Goal: Information Seeking & Learning: Learn about a topic

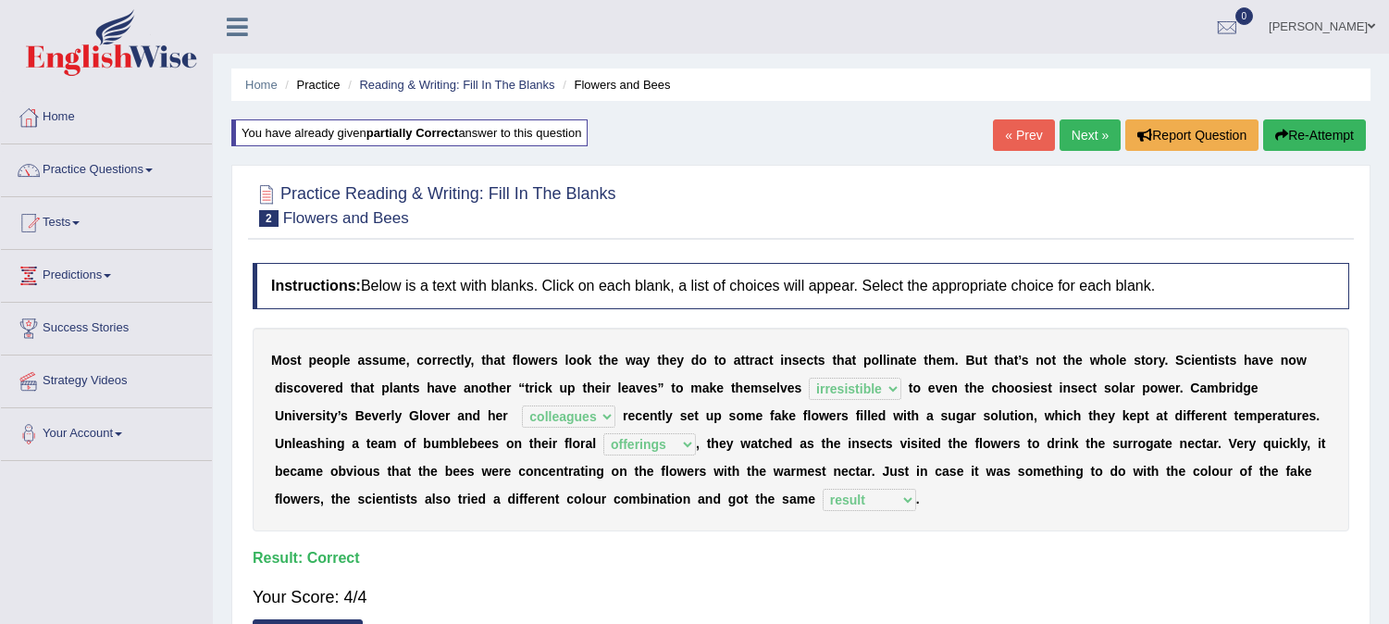
select select "irresistible"
select select "colleagues"
select select "offerings"
select select "result"
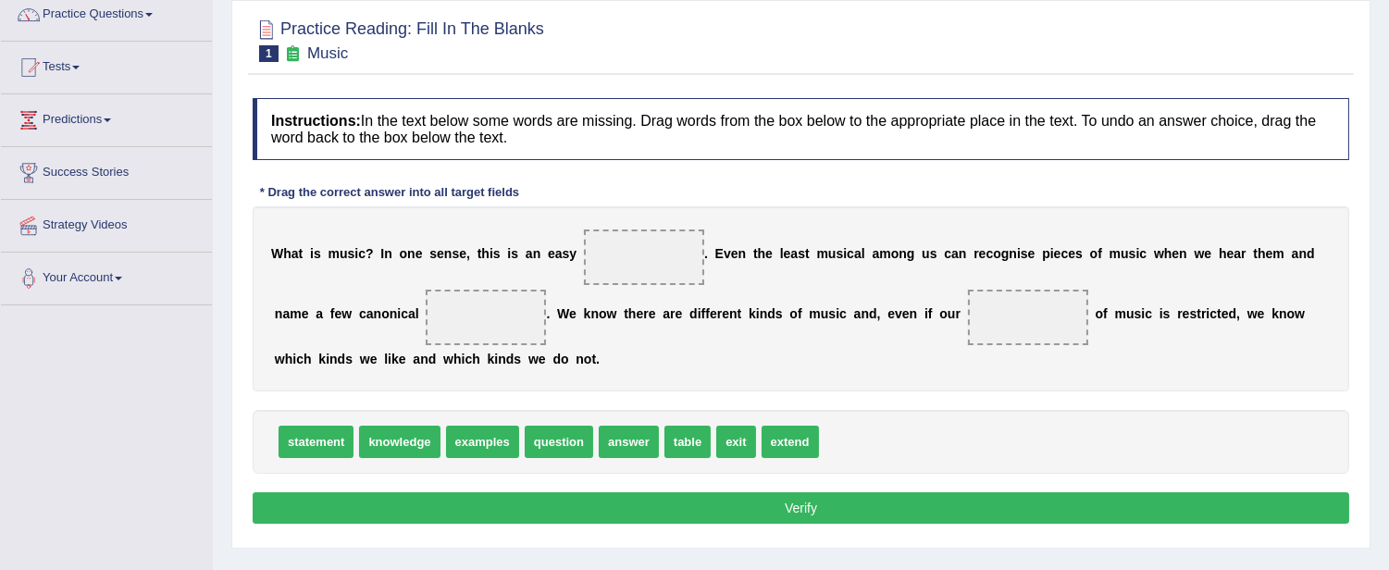
scroll to position [205, 0]
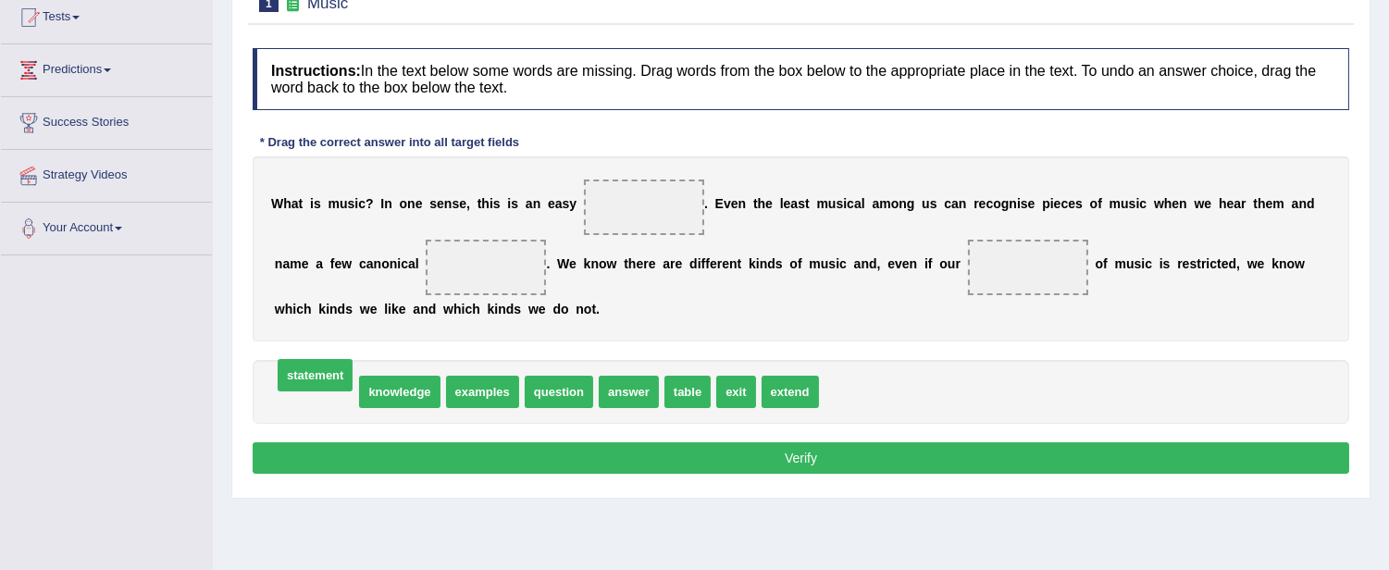
drag, startPoint x: 322, startPoint y: 392, endPoint x: 321, endPoint y: 376, distance: 16.7
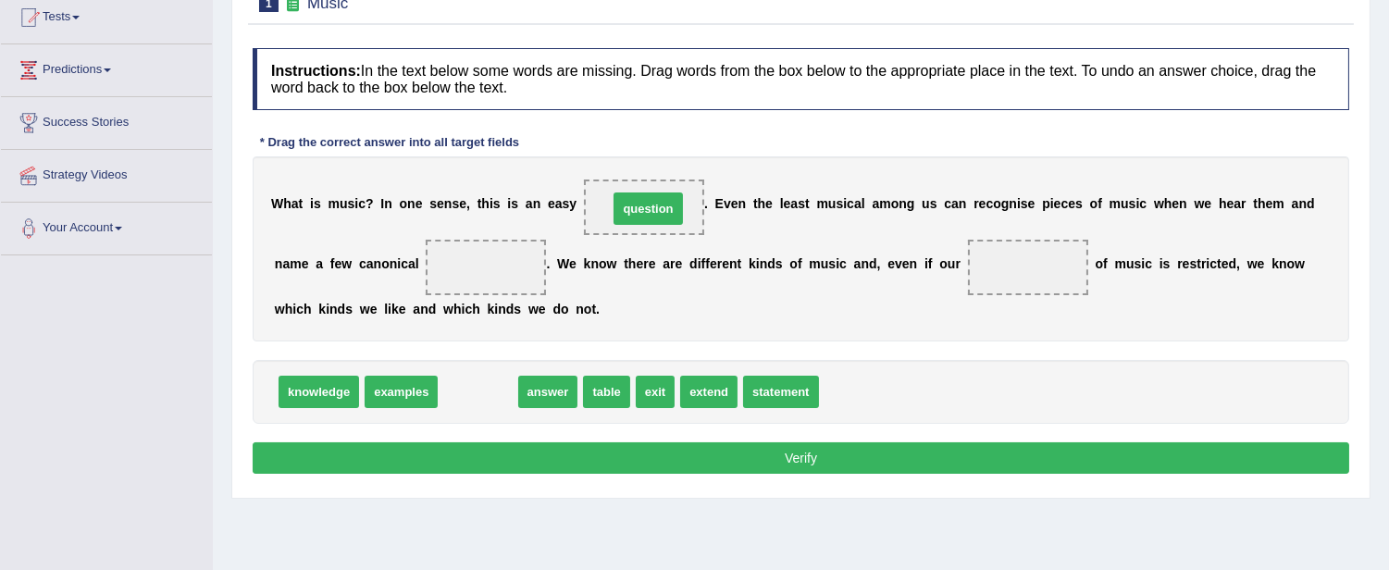
drag, startPoint x: 481, startPoint y: 389, endPoint x: 651, endPoint y: 206, distance: 250.1
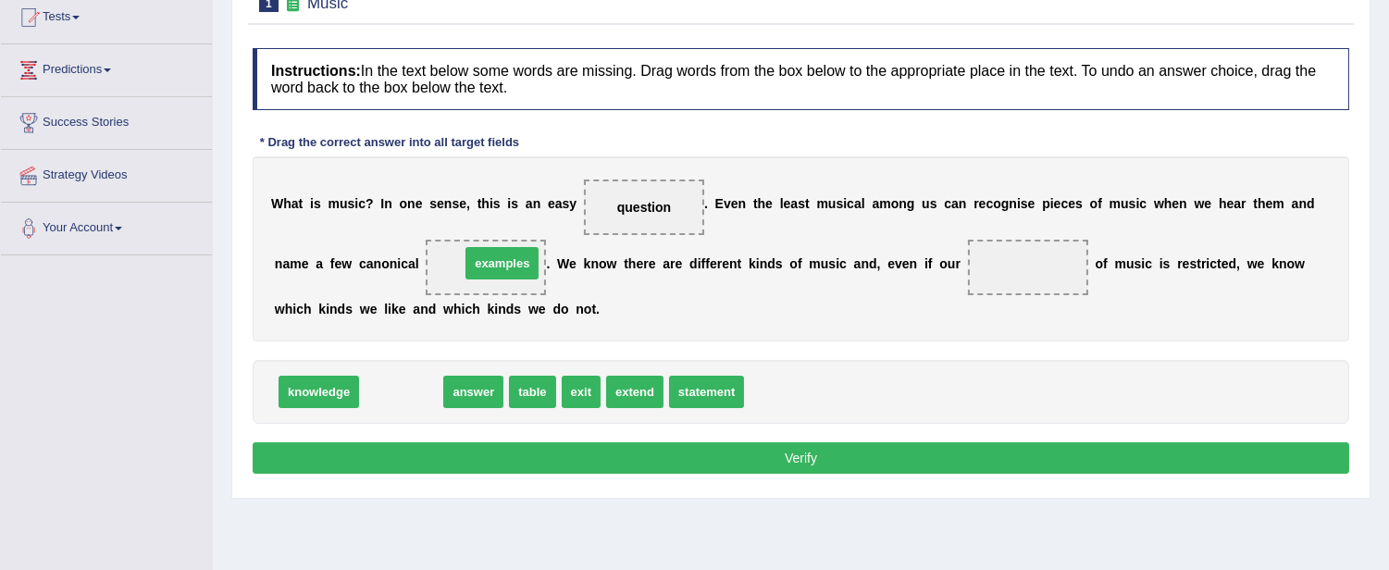
drag, startPoint x: 399, startPoint y: 389, endPoint x: 501, endPoint y: 260, distance: 164.7
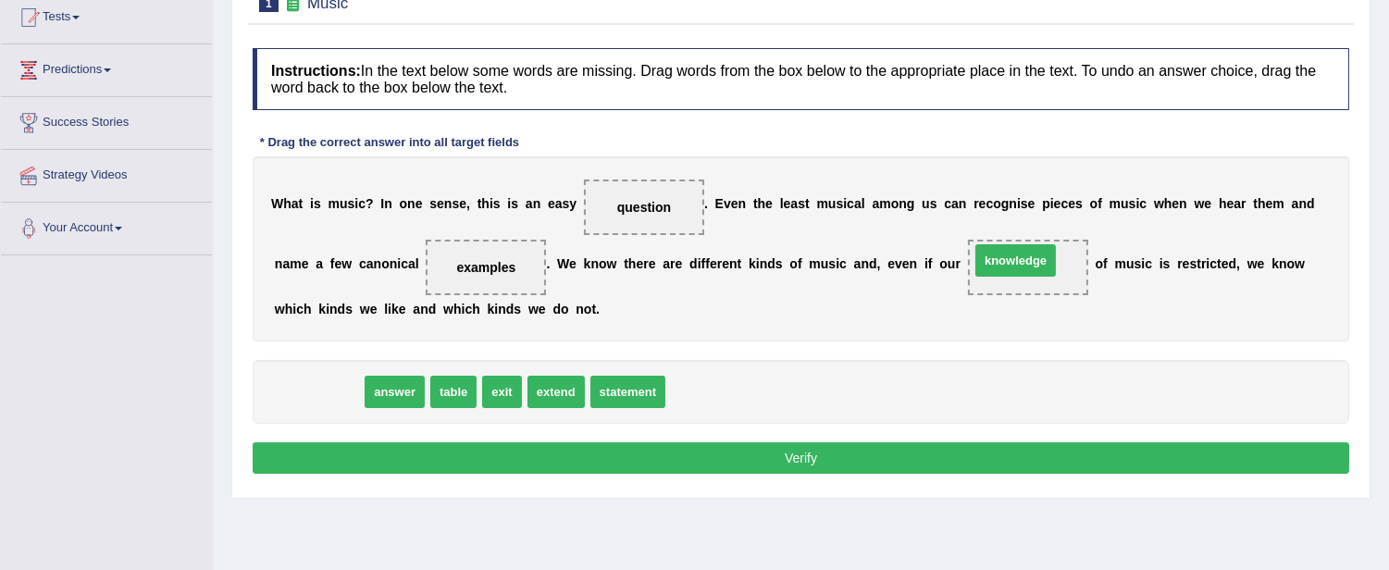
drag, startPoint x: 330, startPoint y: 391, endPoint x: 1027, endPoint y: 260, distance: 708.9
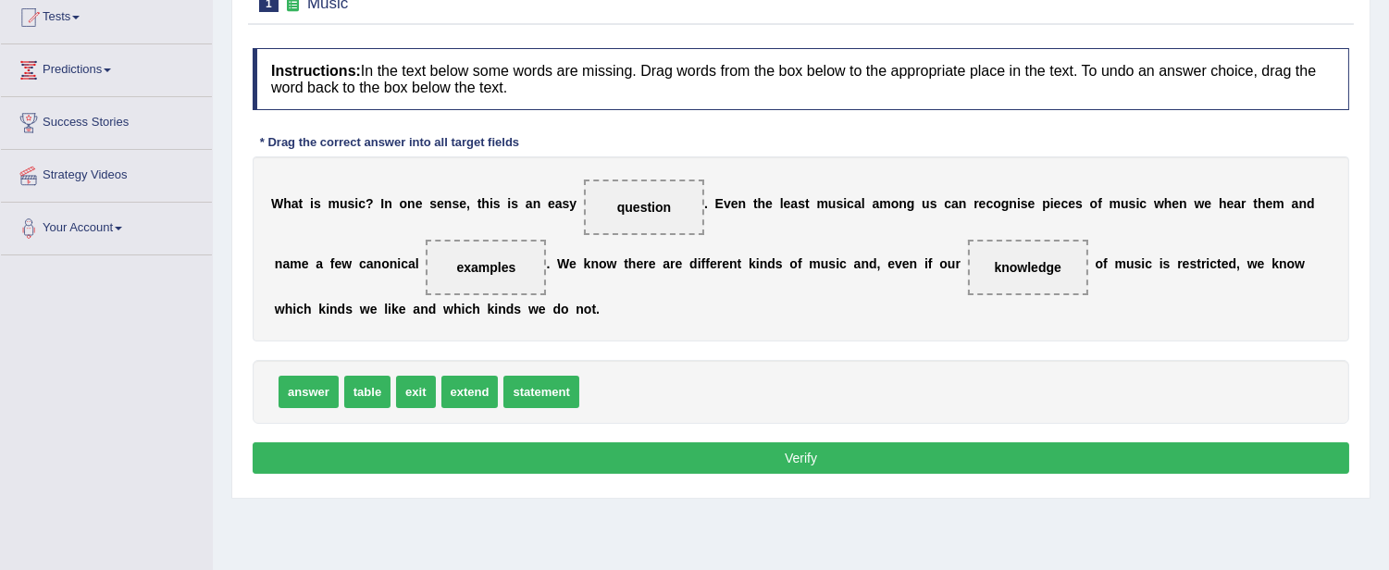
click at [755, 459] on button "Verify" at bounding box center [801, 457] width 1096 height 31
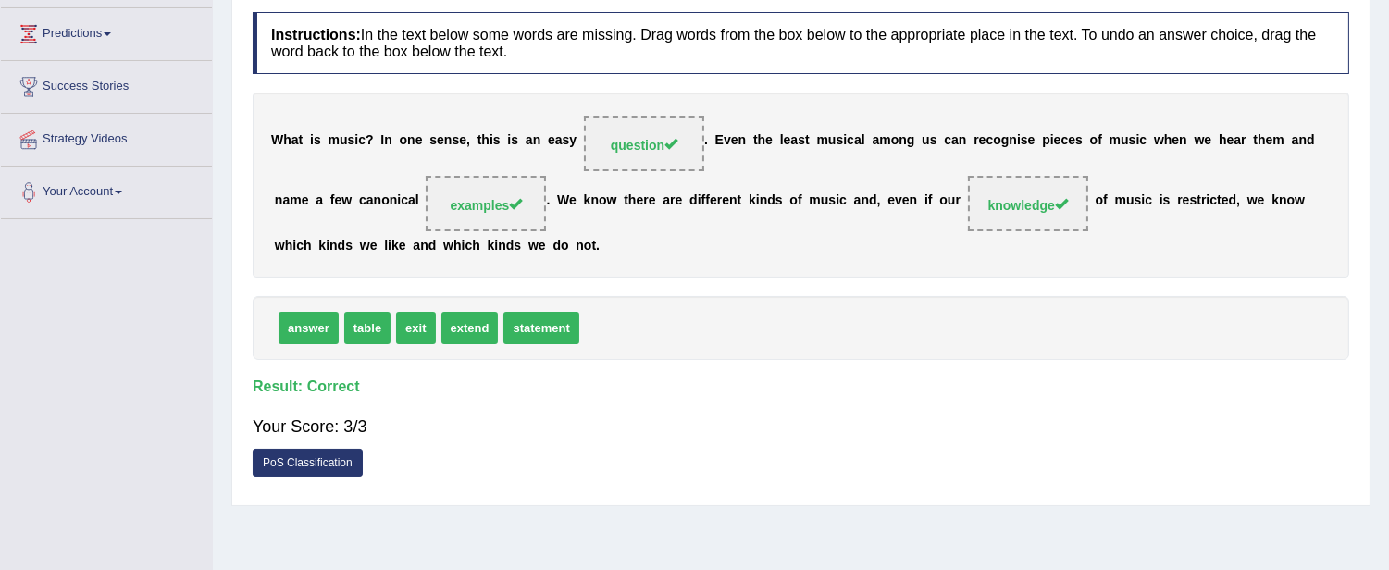
scroll to position [103, 0]
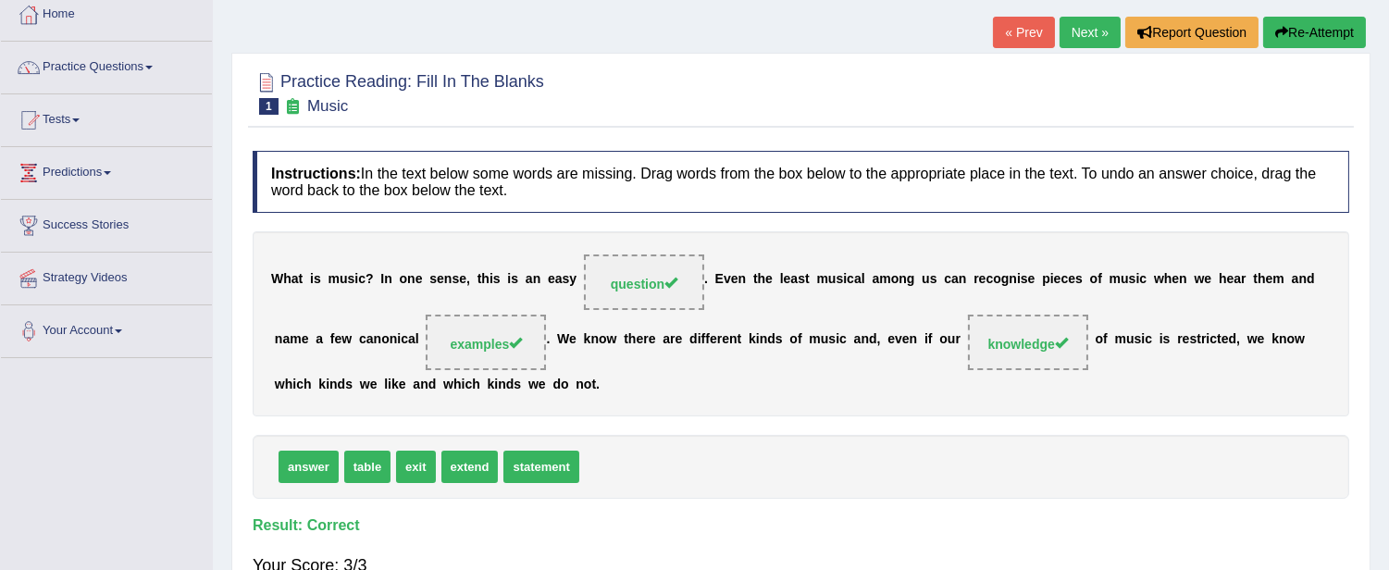
click at [1085, 20] on link "Next »" at bounding box center [1089, 32] width 61 height 31
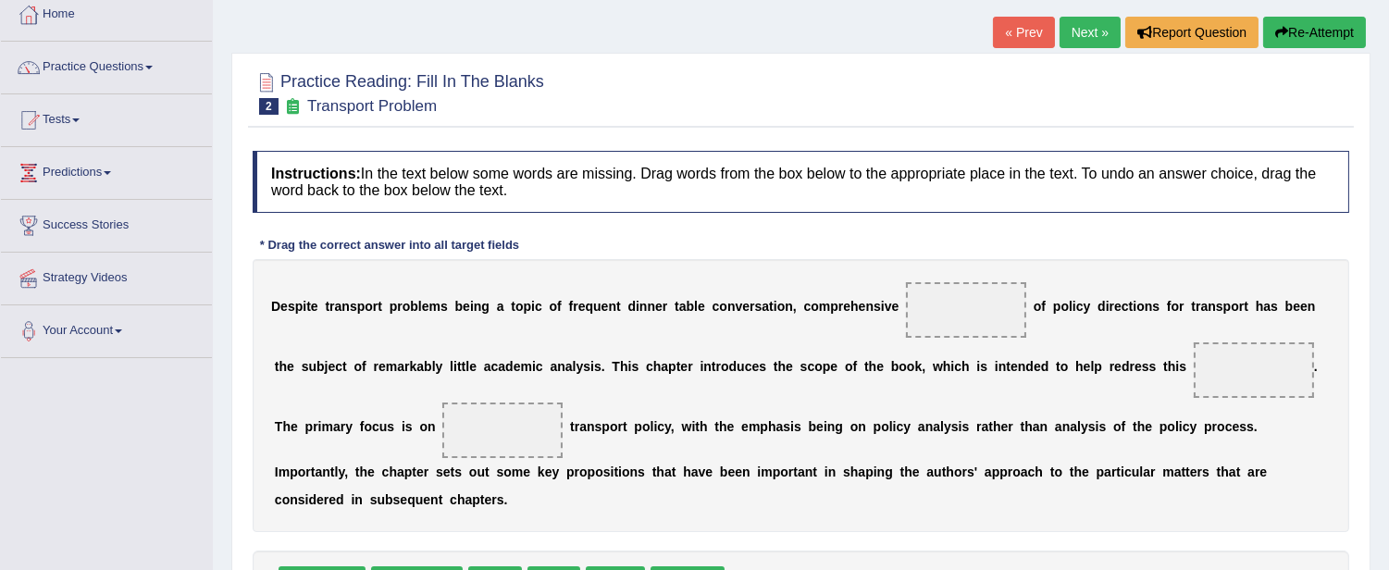
scroll to position [205, 0]
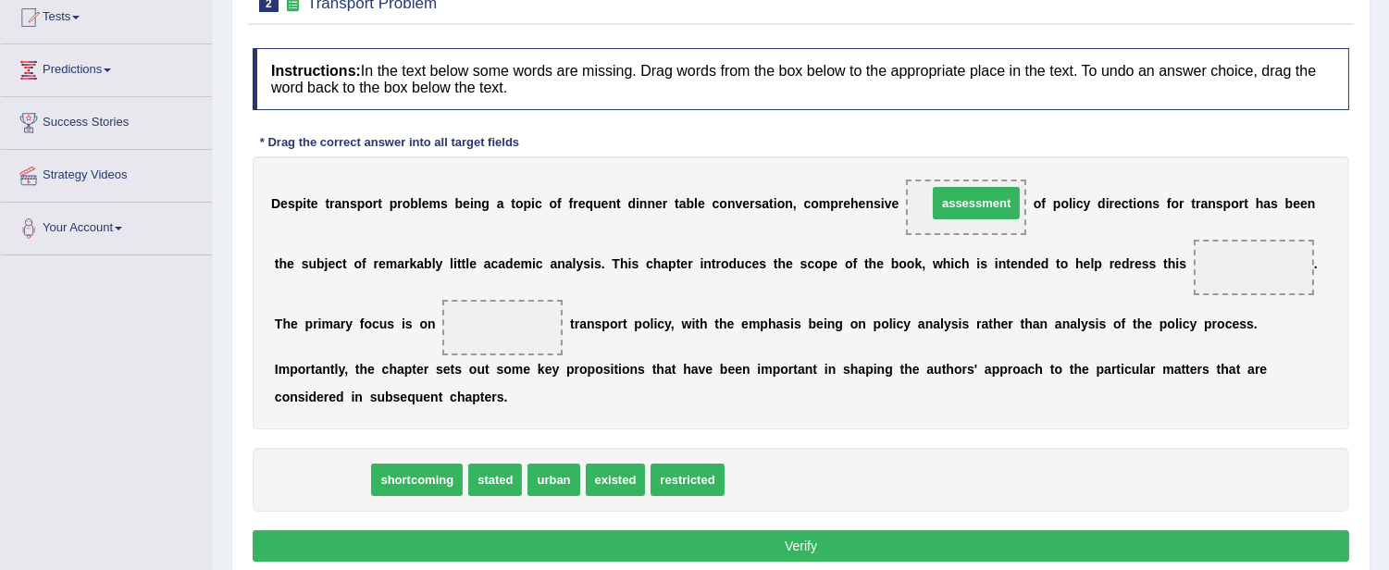
drag, startPoint x: 322, startPoint y: 482, endPoint x: 976, endPoint y: 205, distance: 710.2
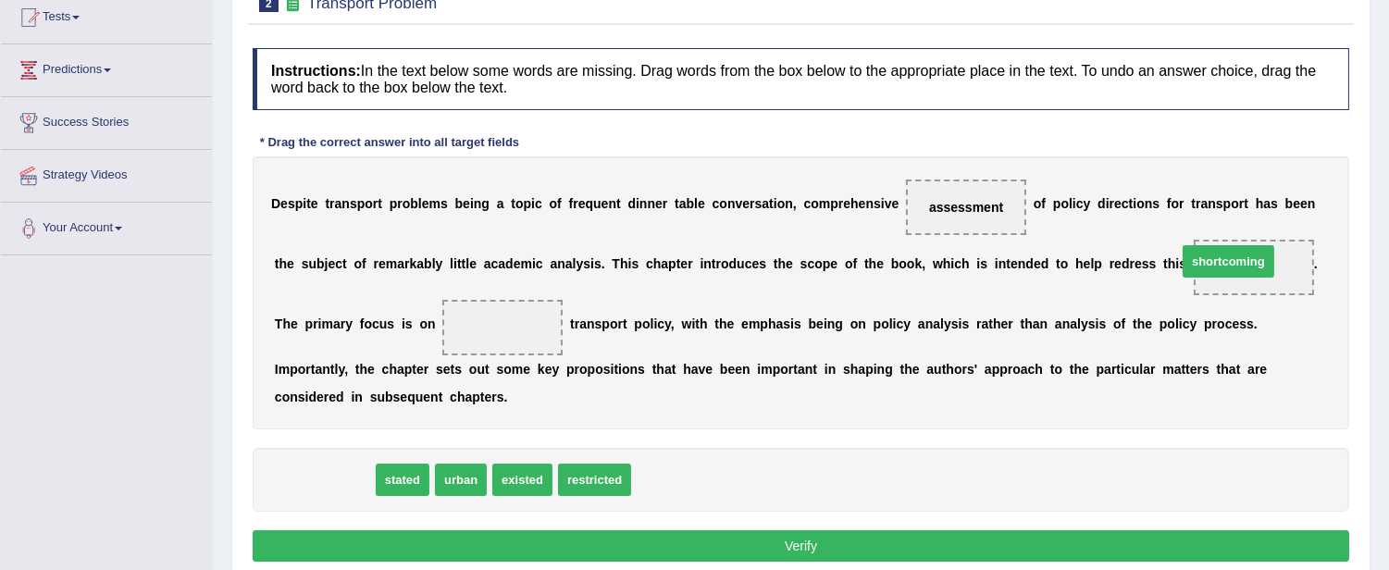
drag, startPoint x: 334, startPoint y: 481, endPoint x: 1249, endPoint y: 261, distance: 941.1
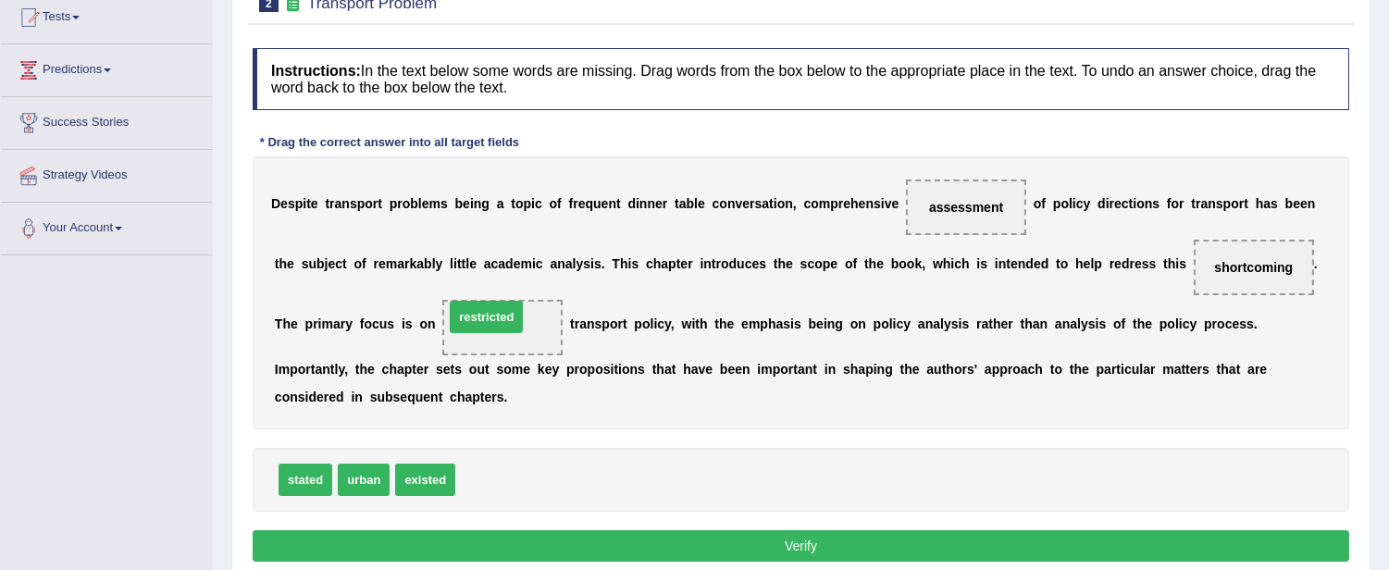
drag, startPoint x: 495, startPoint y: 481, endPoint x: 484, endPoint y: 318, distance: 163.2
drag, startPoint x: 365, startPoint y: 476, endPoint x: 506, endPoint y: 328, distance: 205.5
click at [789, 546] on button "Verify" at bounding box center [801, 545] width 1096 height 31
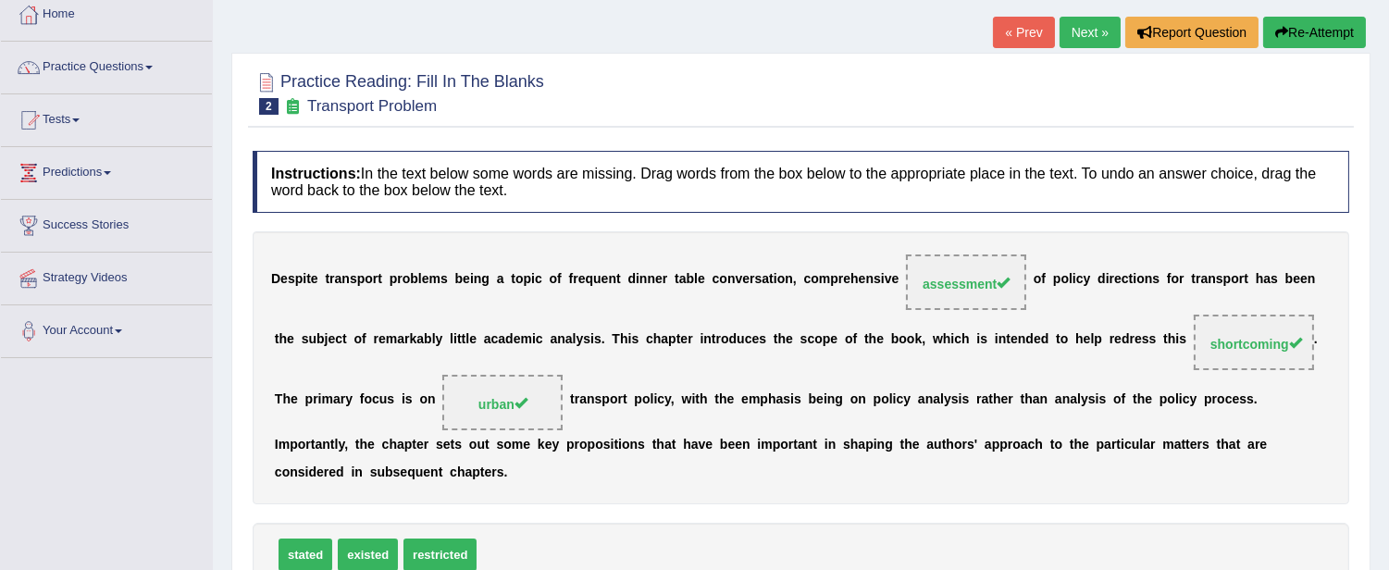
scroll to position [0, 0]
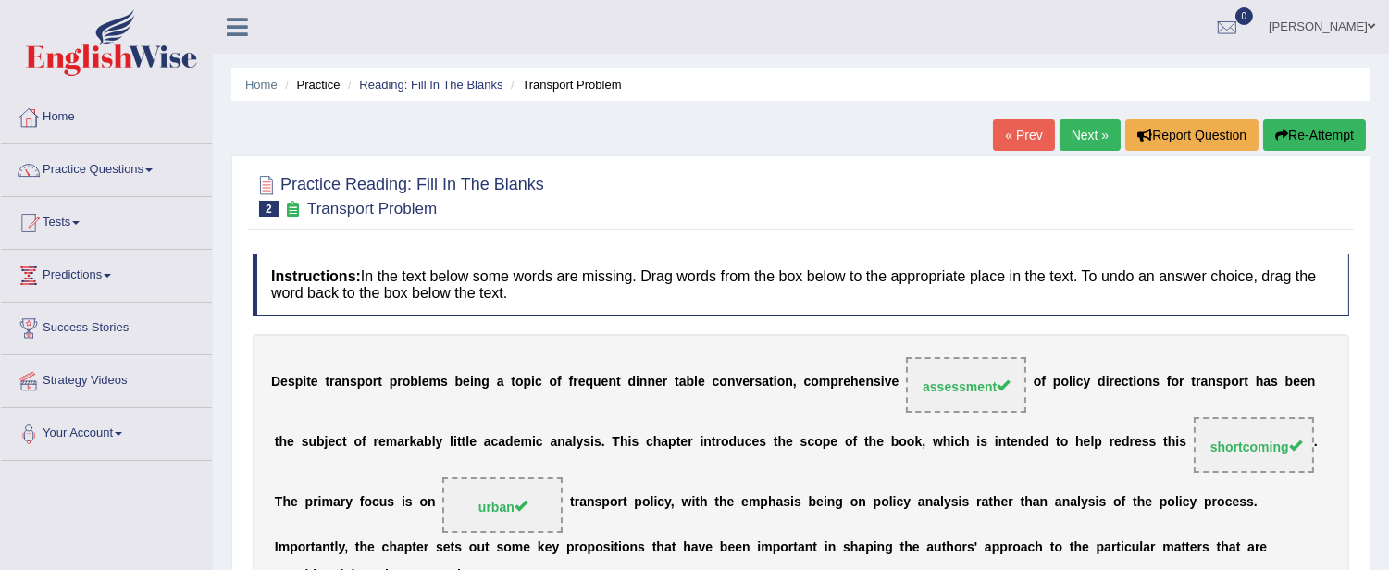
click at [1078, 134] on link "Next »" at bounding box center [1089, 134] width 61 height 31
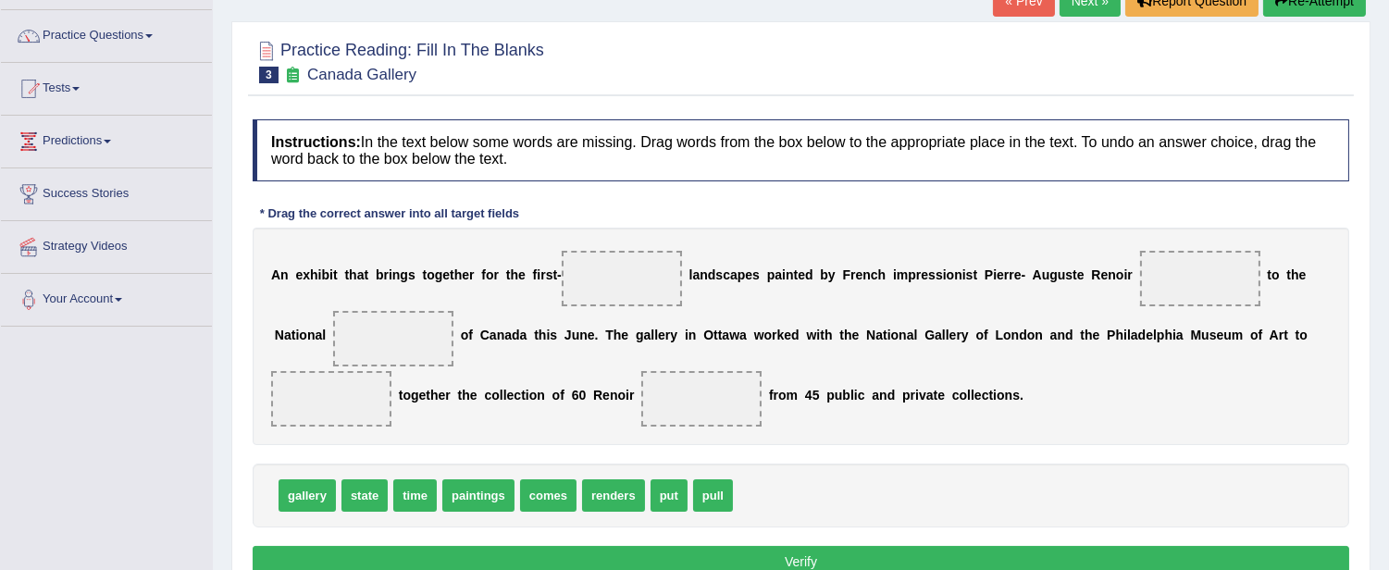
scroll to position [103, 0]
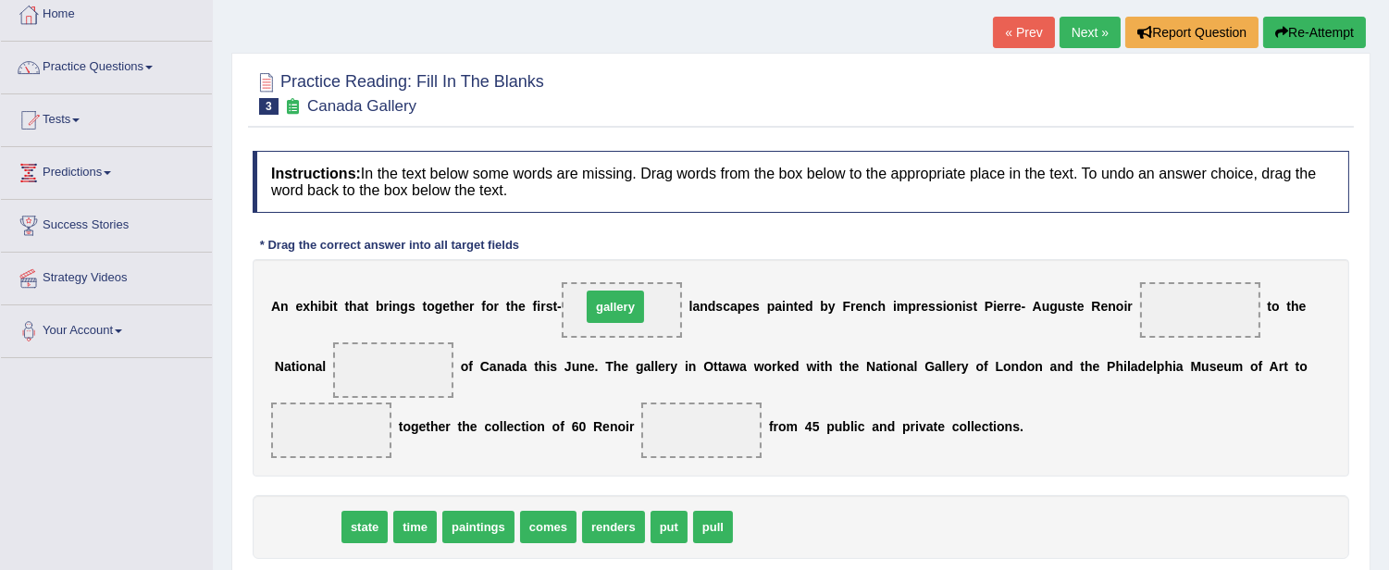
drag, startPoint x: 315, startPoint y: 529, endPoint x: 623, endPoint y: 309, distance: 378.7
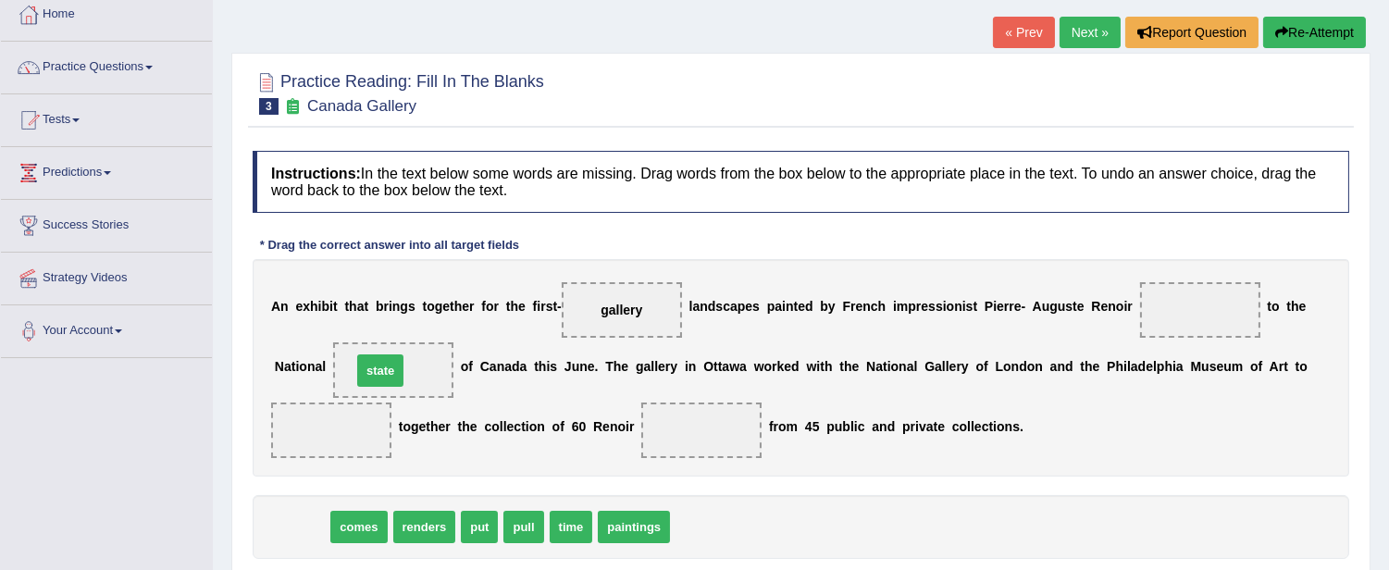
drag, startPoint x: 303, startPoint y: 530, endPoint x: 381, endPoint y: 374, distance: 175.0
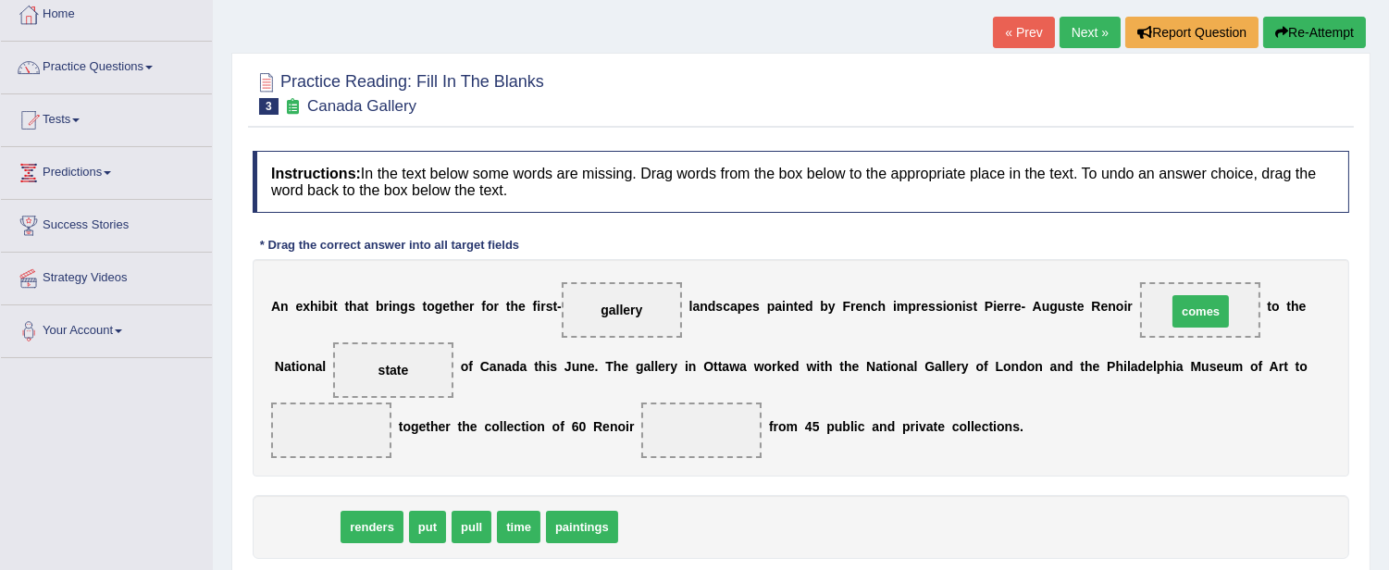
drag, startPoint x: 307, startPoint y: 523, endPoint x: 1201, endPoint y: 307, distance: 919.3
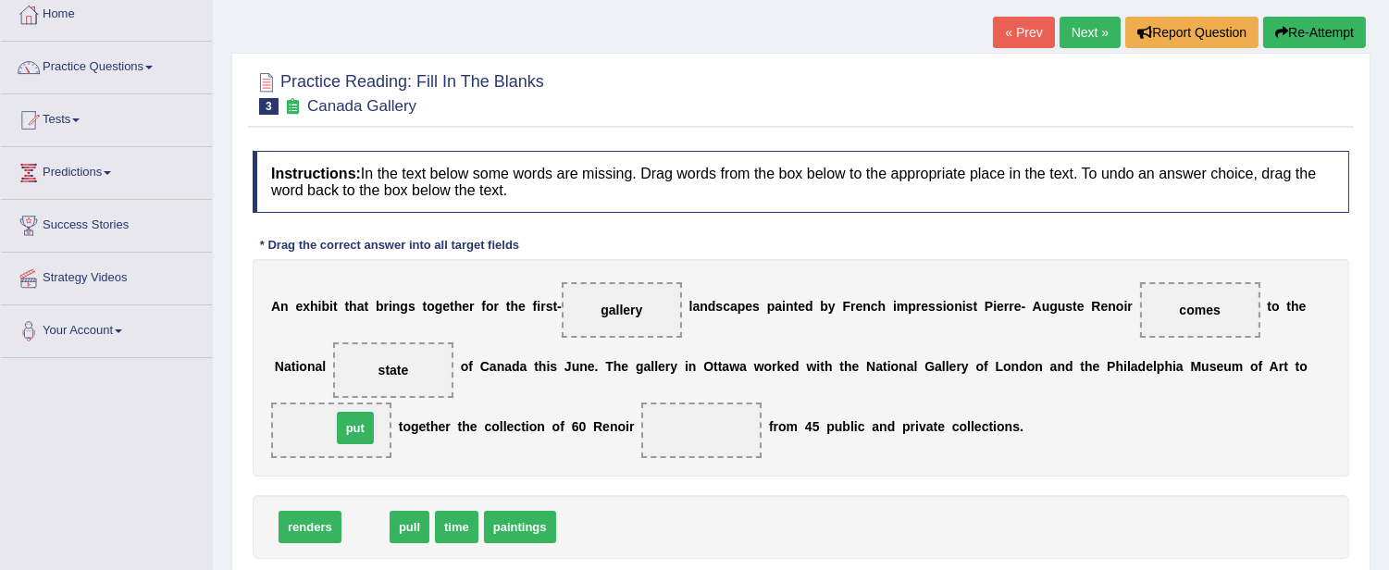
drag, startPoint x: 365, startPoint y: 527, endPoint x: 355, endPoint y: 428, distance: 99.5
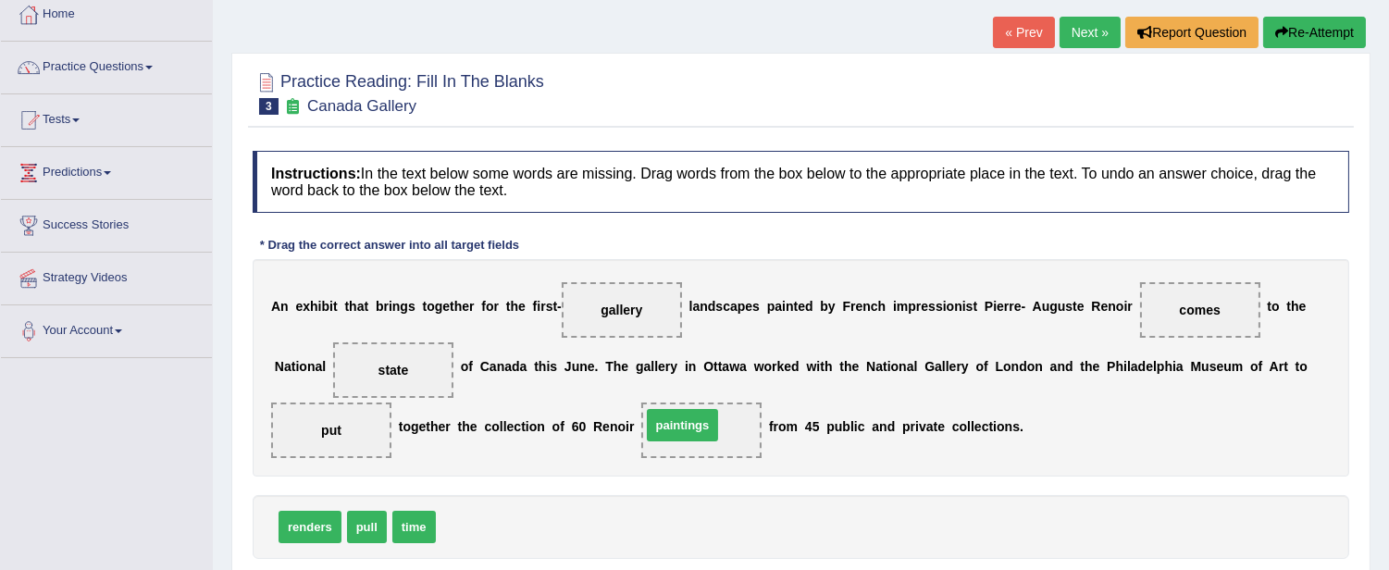
drag, startPoint x: 465, startPoint y: 525, endPoint x: 671, endPoint y: 423, distance: 229.2
click at [1223, 316] on span "comes" at bounding box center [1200, 310] width 120 height 56
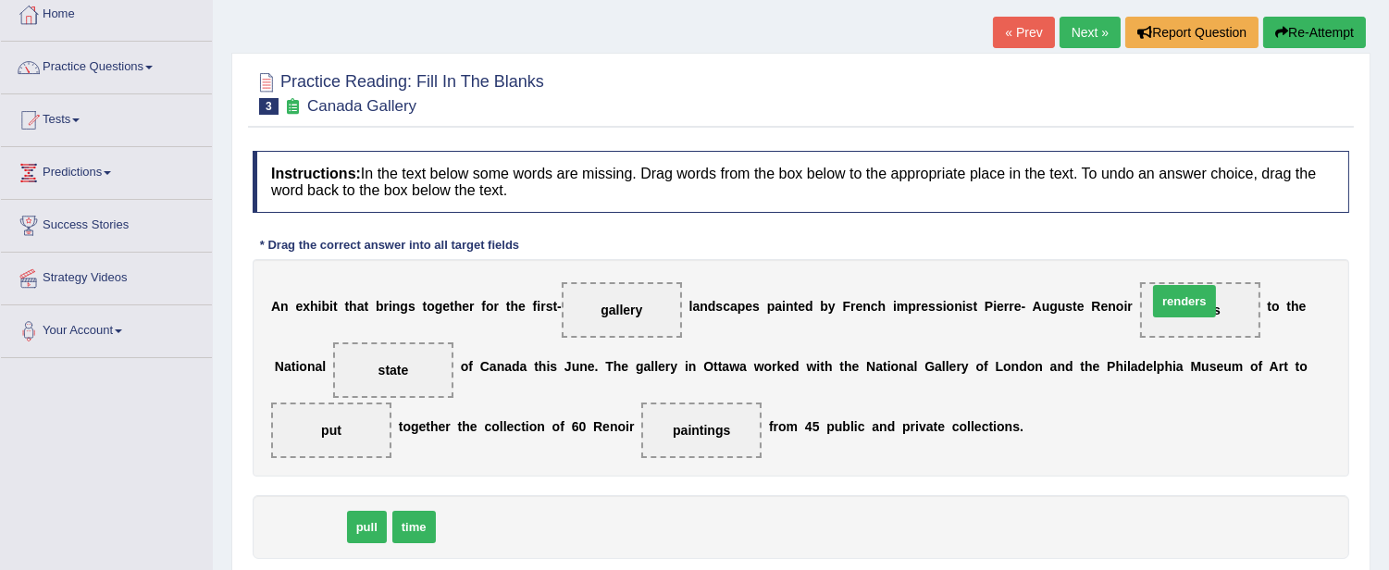
drag, startPoint x: 315, startPoint y: 522, endPoint x: 1190, endPoint y: 296, distance: 902.9
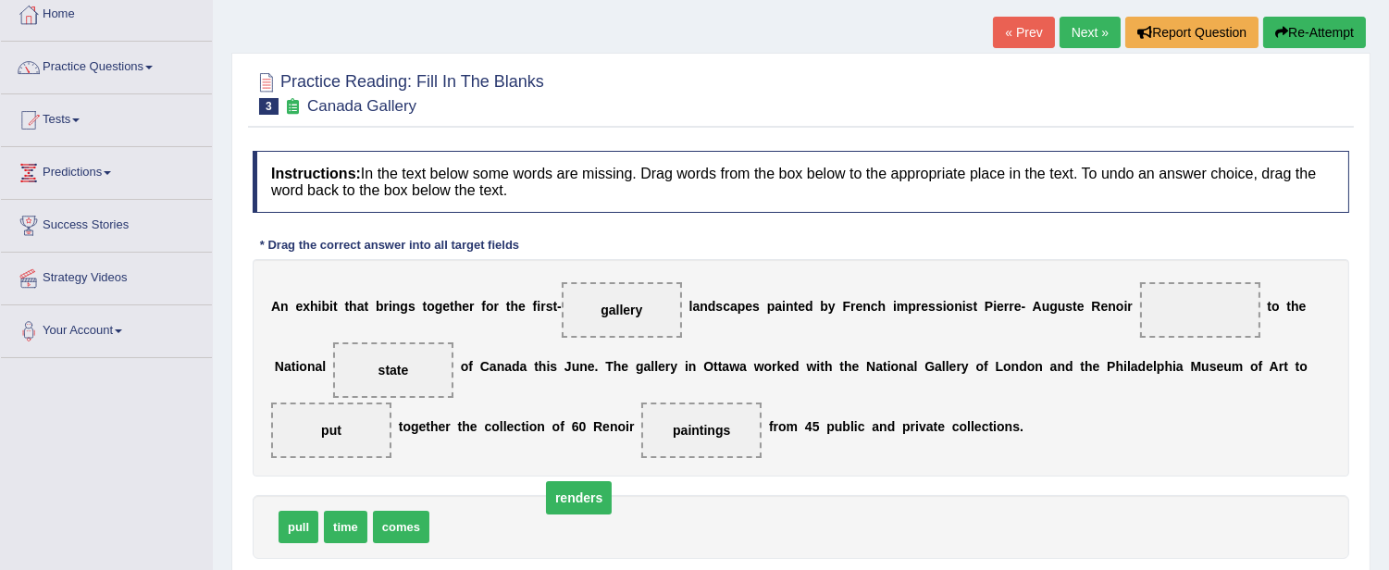
drag, startPoint x: 1194, startPoint y: 309, endPoint x: 543, endPoint y: 497, distance: 677.8
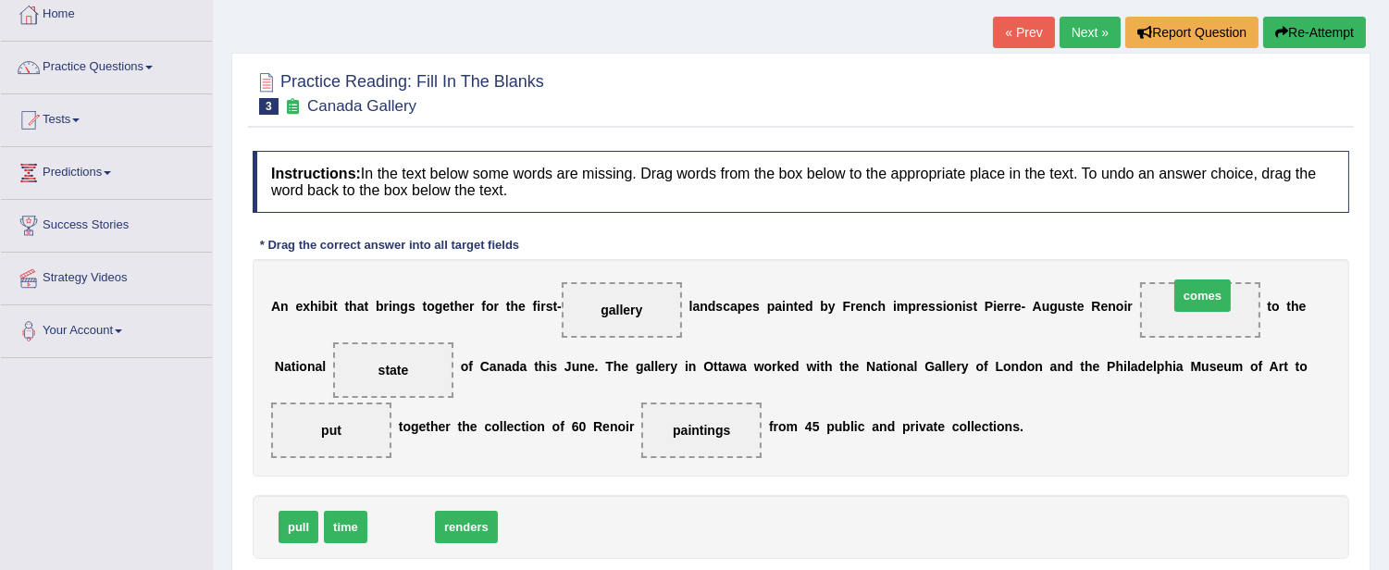
drag, startPoint x: 412, startPoint y: 525, endPoint x: 1213, endPoint y: 293, distance: 833.9
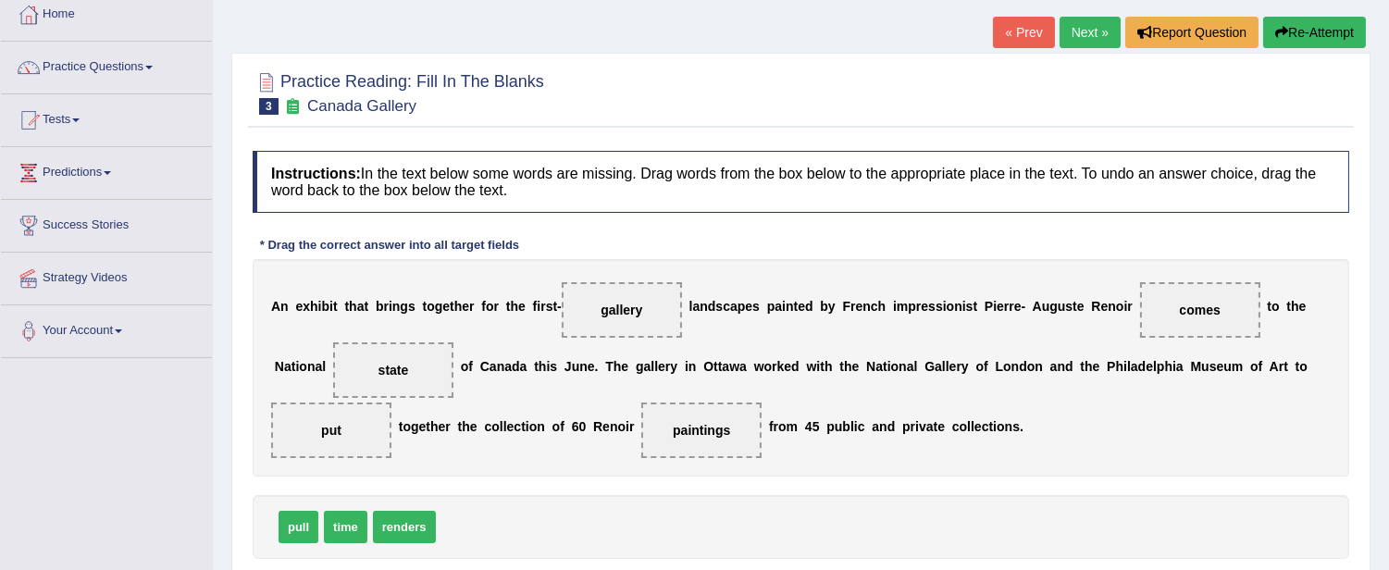
click at [1182, 453] on div "A n e x h i b i t t h a t b r i n g s t o g e t h e r f o r t h e f i r s t - g…" at bounding box center [801, 367] width 1096 height 217
drag, startPoint x: 340, startPoint y: 530, endPoint x: 620, endPoint y: 303, distance: 359.8
drag, startPoint x: 408, startPoint y: 523, endPoint x: 387, endPoint y: 363, distance: 161.5
drag, startPoint x: 305, startPoint y: 529, endPoint x: 353, endPoint y: 432, distance: 108.4
click at [686, 495] on div "renders state put" at bounding box center [801, 527] width 1096 height 64
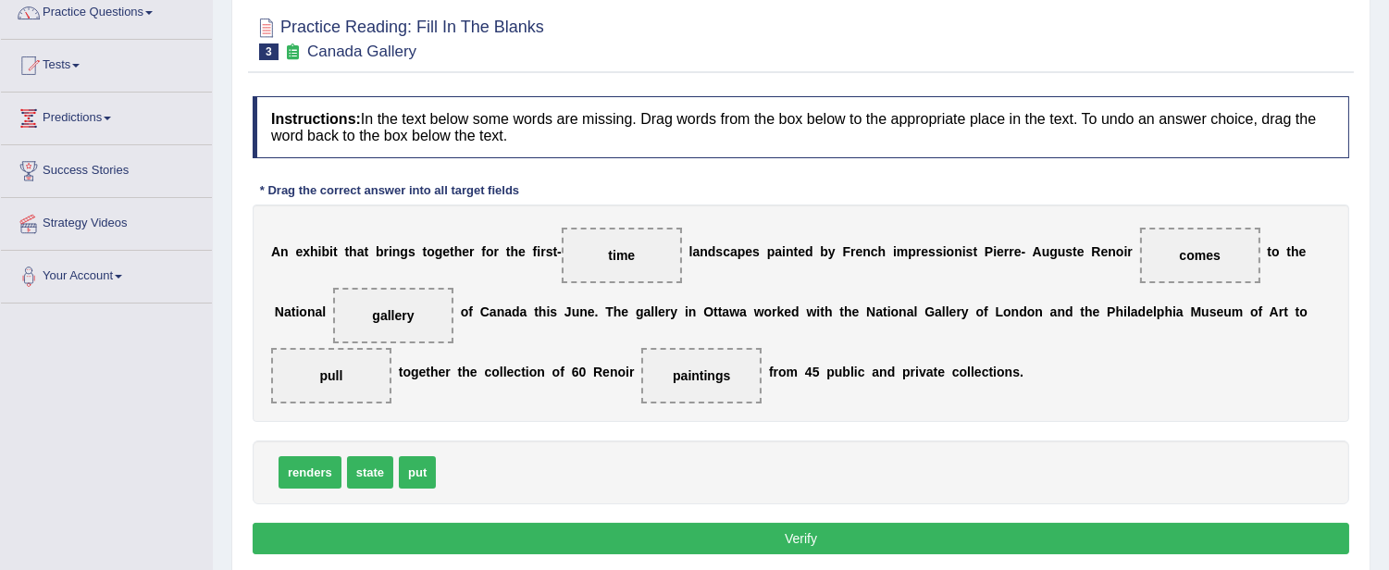
scroll to position [205, 0]
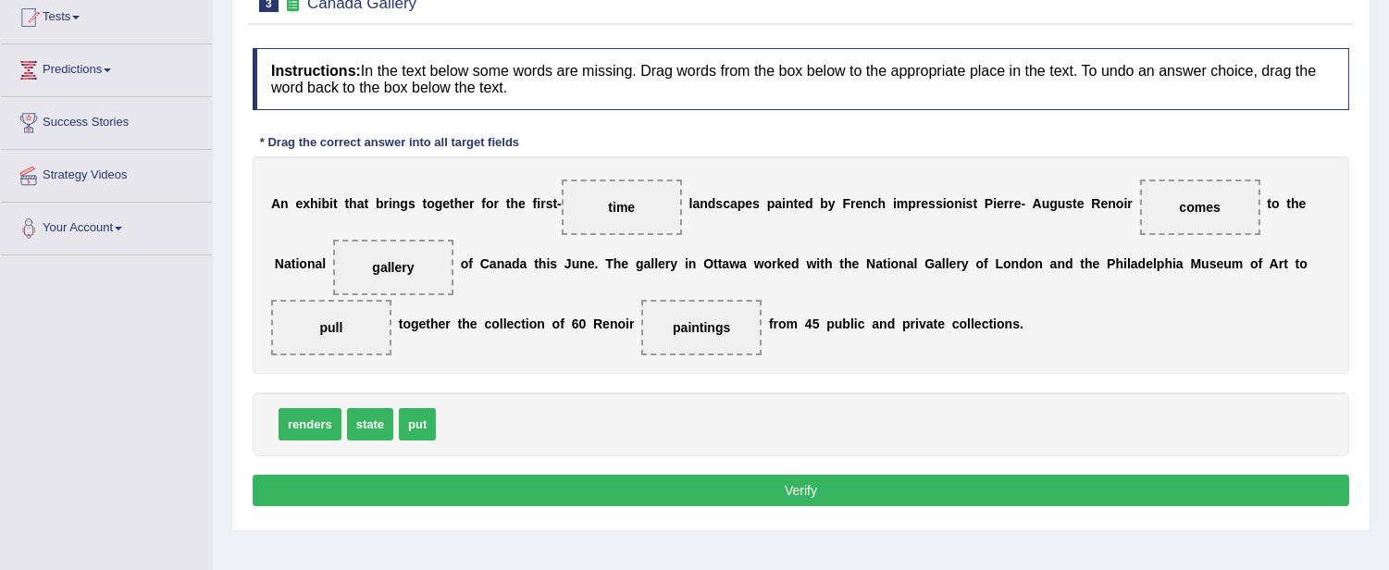
click at [738, 491] on button "Verify" at bounding box center [801, 490] width 1096 height 31
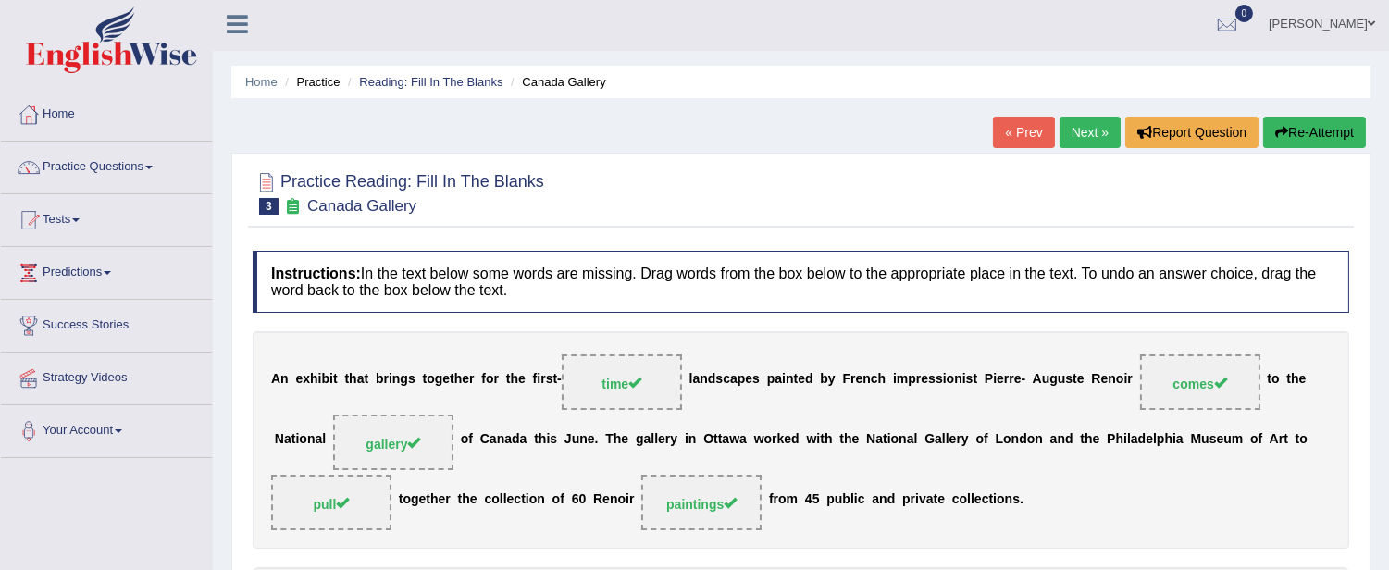
scroll to position [0, 0]
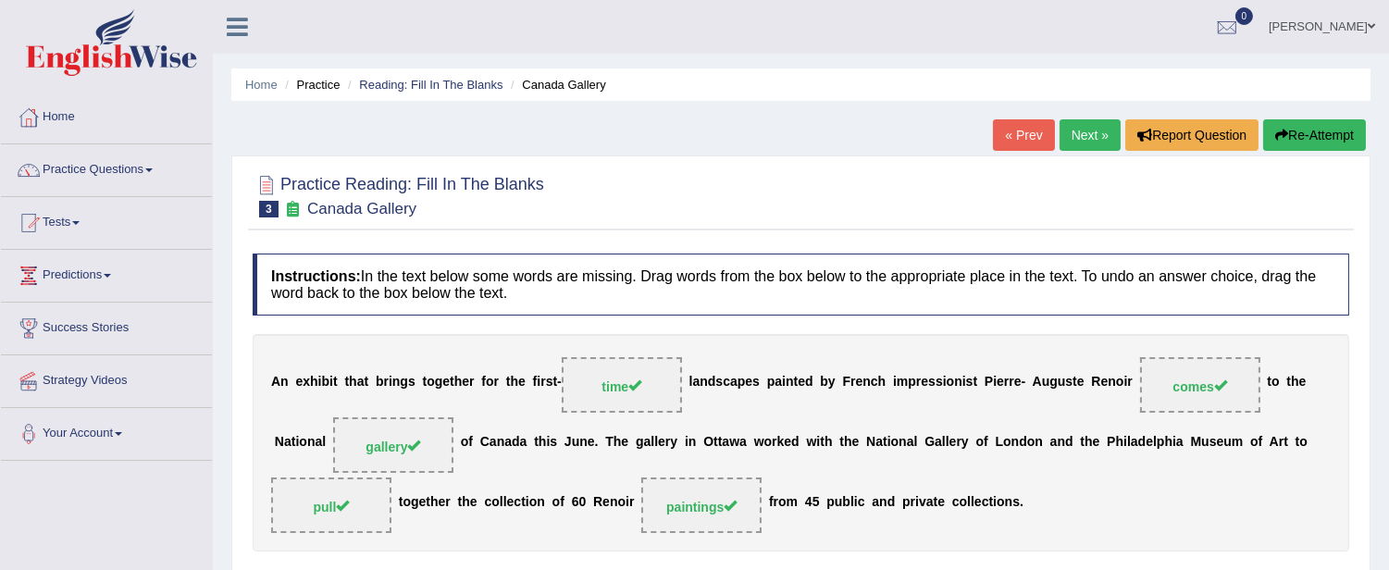
click at [1076, 125] on link "Next »" at bounding box center [1089, 134] width 61 height 31
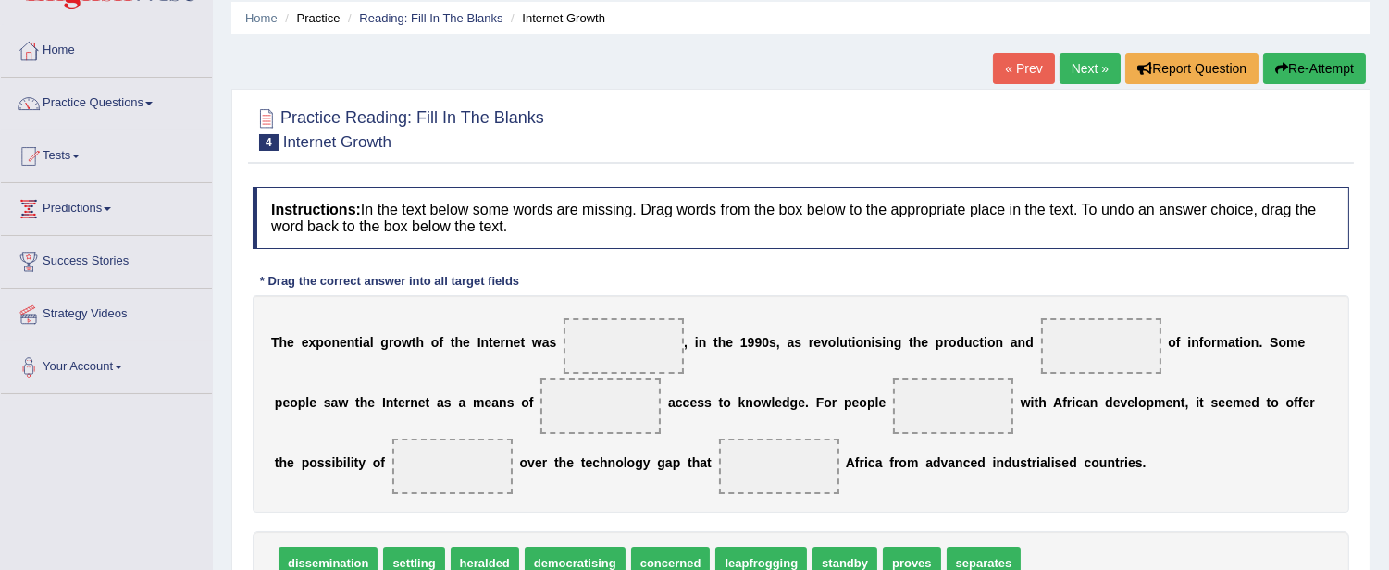
scroll to position [103, 0]
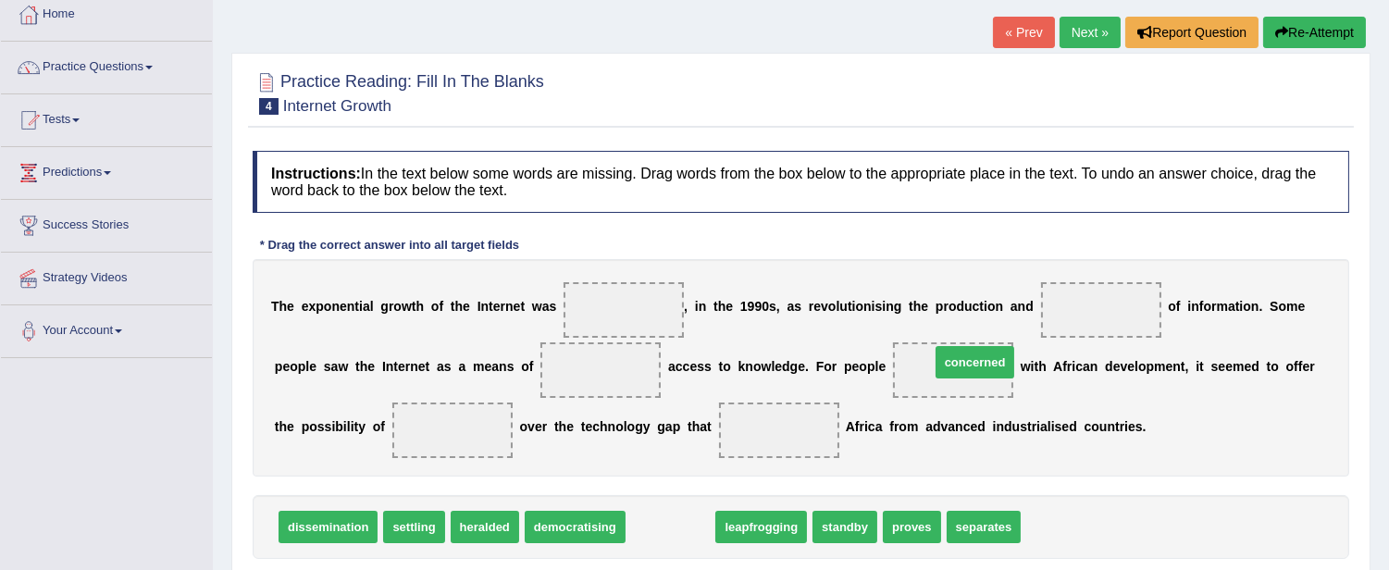
drag, startPoint x: 682, startPoint y: 525, endPoint x: 971, endPoint y: 361, distance: 332.7
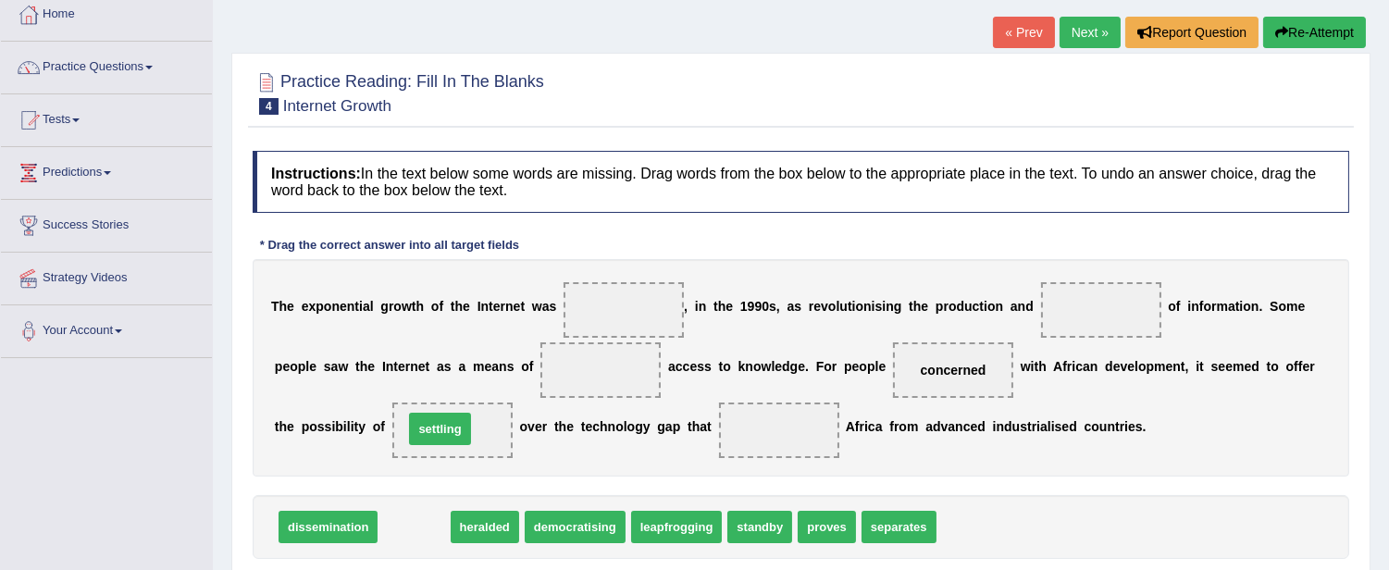
drag, startPoint x: 421, startPoint y: 527, endPoint x: 447, endPoint y: 429, distance: 101.4
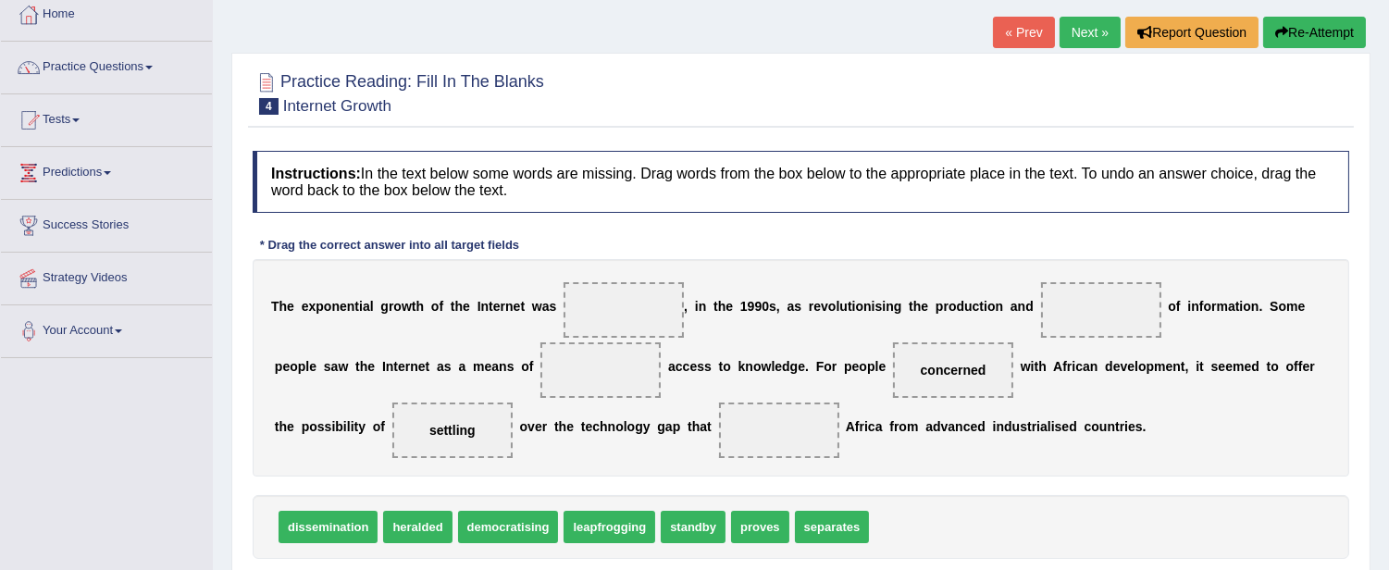
drag, startPoint x: 464, startPoint y: 419, endPoint x: 530, endPoint y: 428, distance: 67.3
click at [697, 450] on div "T h e e x p o n e n t i a l g r o w t h o f t h e I n t e r n e t w a s , i n t…" at bounding box center [801, 367] width 1096 height 217
drag, startPoint x: 467, startPoint y: 427, endPoint x: 437, endPoint y: 435, distance: 31.4
drag, startPoint x: 817, startPoint y: 505, endPoint x: 787, endPoint y: 431, distance: 79.7
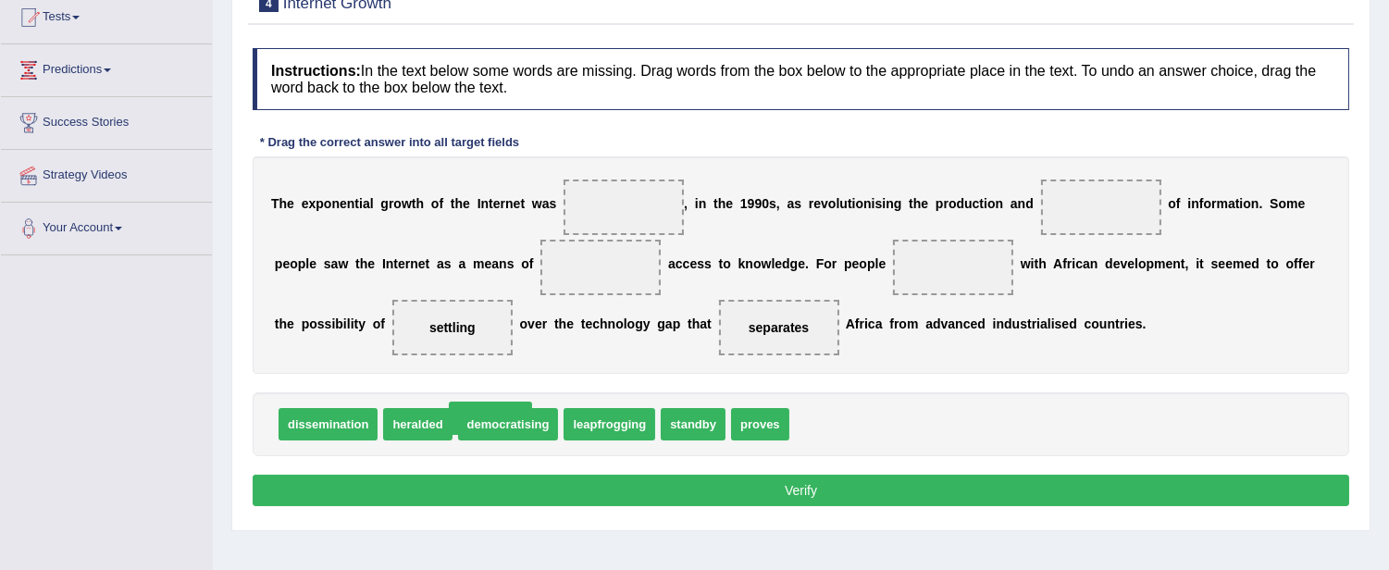
drag, startPoint x: 923, startPoint y: 265, endPoint x: 461, endPoint y: 414, distance: 486.3
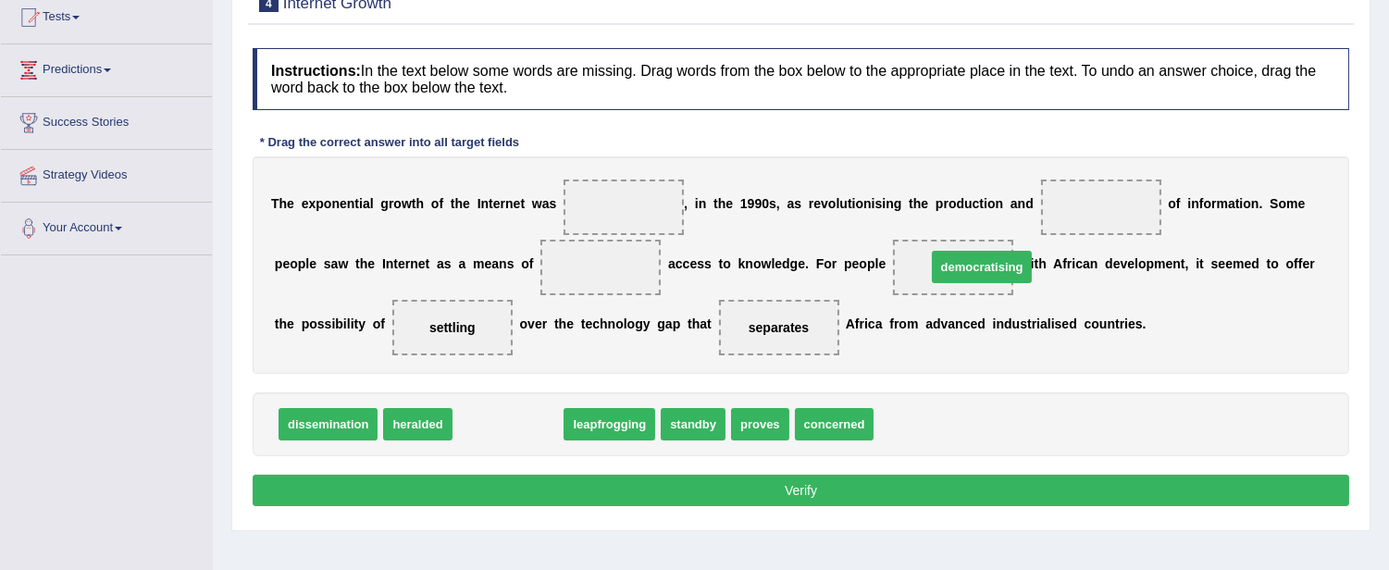
drag, startPoint x: 493, startPoint y: 427, endPoint x: 967, endPoint y: 270, distance: 499.1
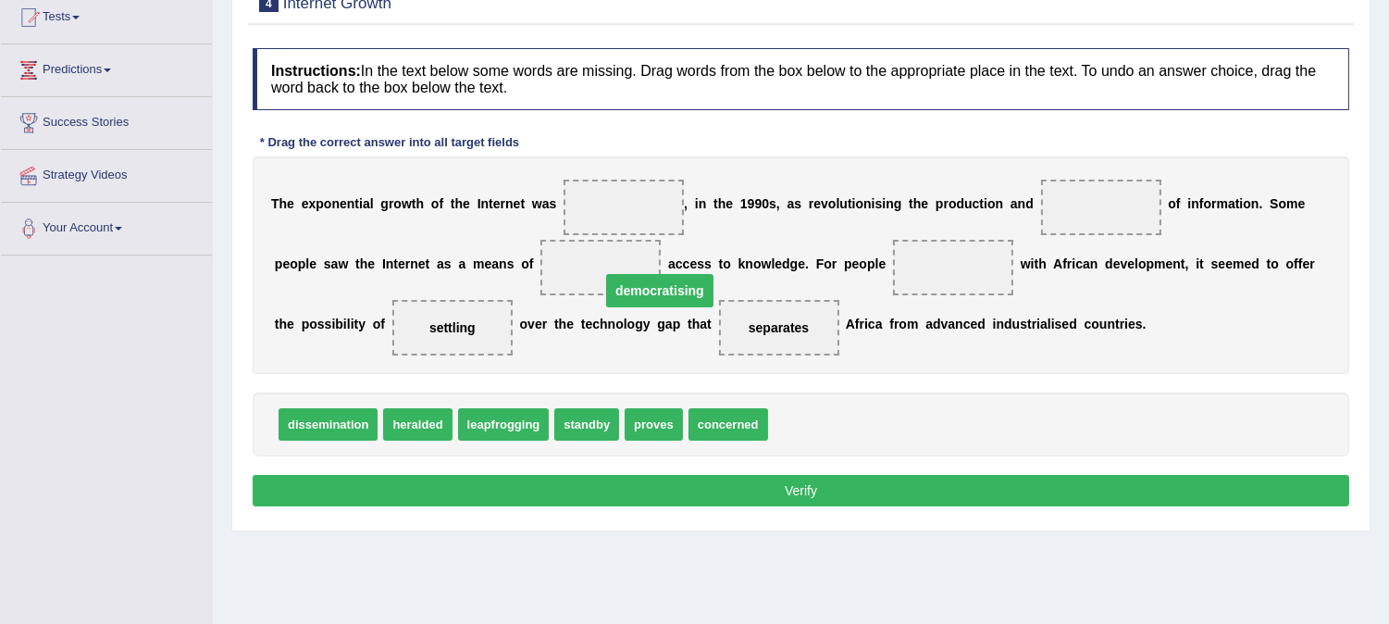
drag, startPoint x: 954, startPoint y: 268, endPoint x: 616, endPoint y: 271, distance: 337.7
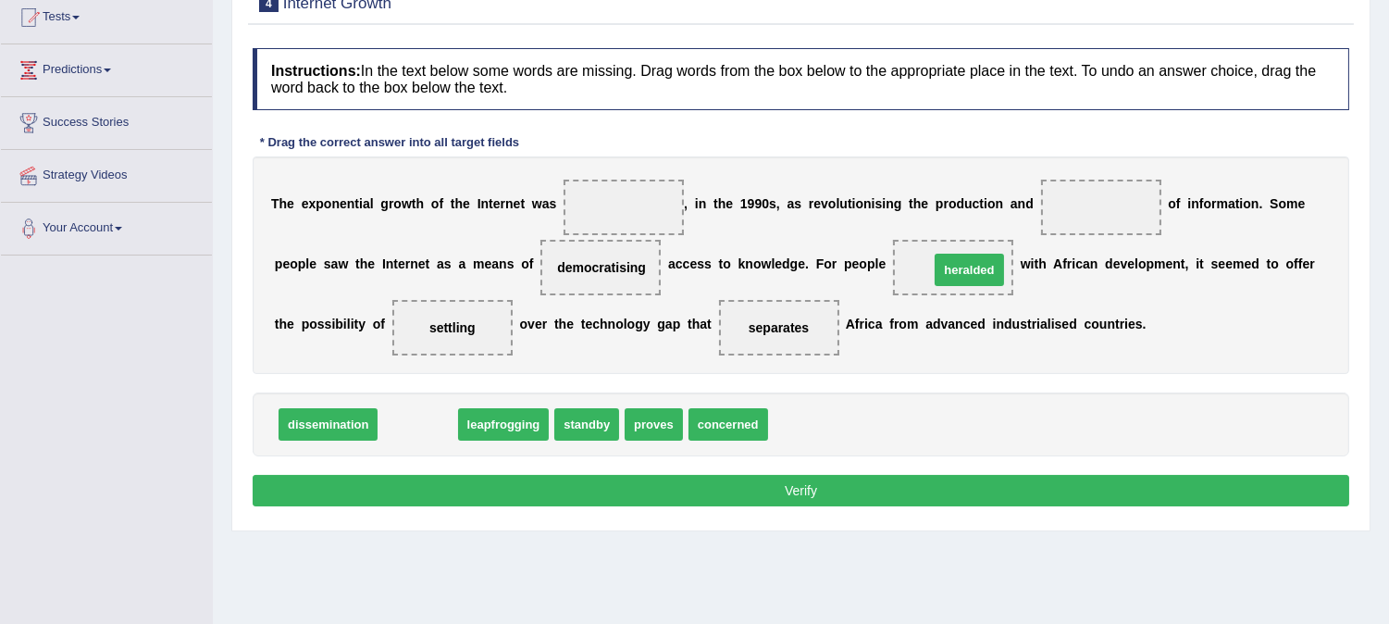
drag, startPoint x: 422, startPoint y: 423, endPoint x: 968, endPoint y: 266, distance: 567.8
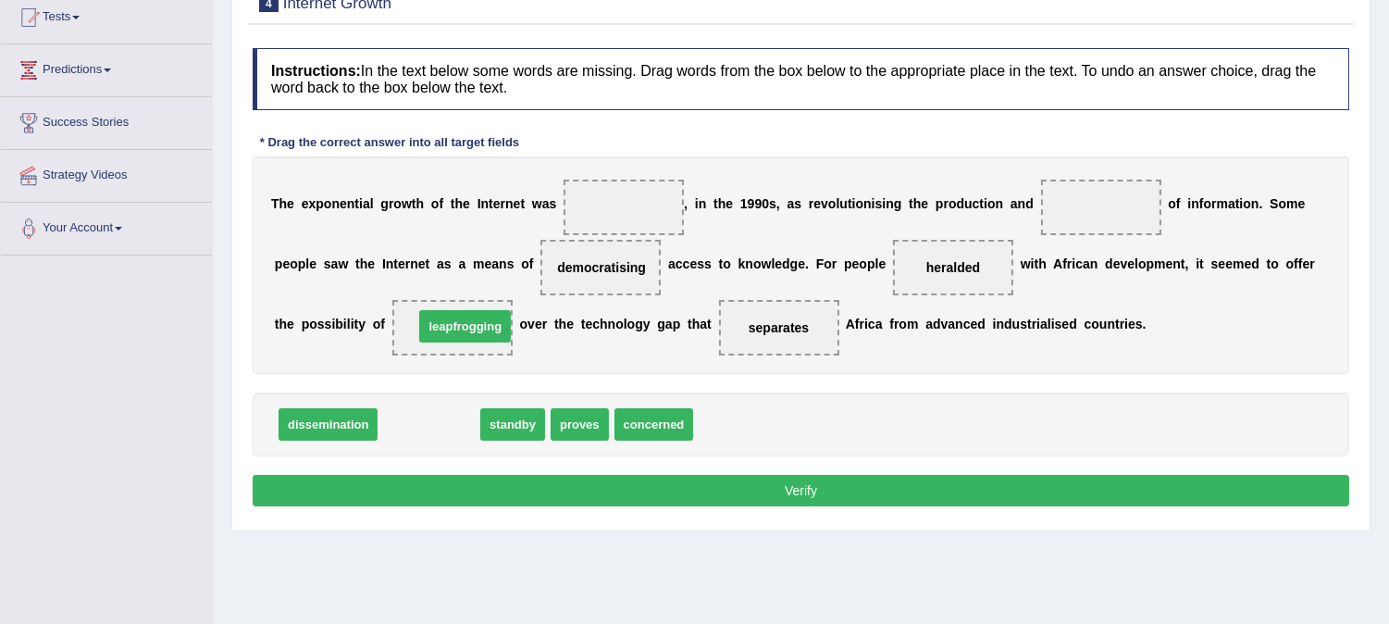
drag, startPoint x: 414, startPoint y: 420, endPoint x: 451, endPoint y: 321, distance: 105.4
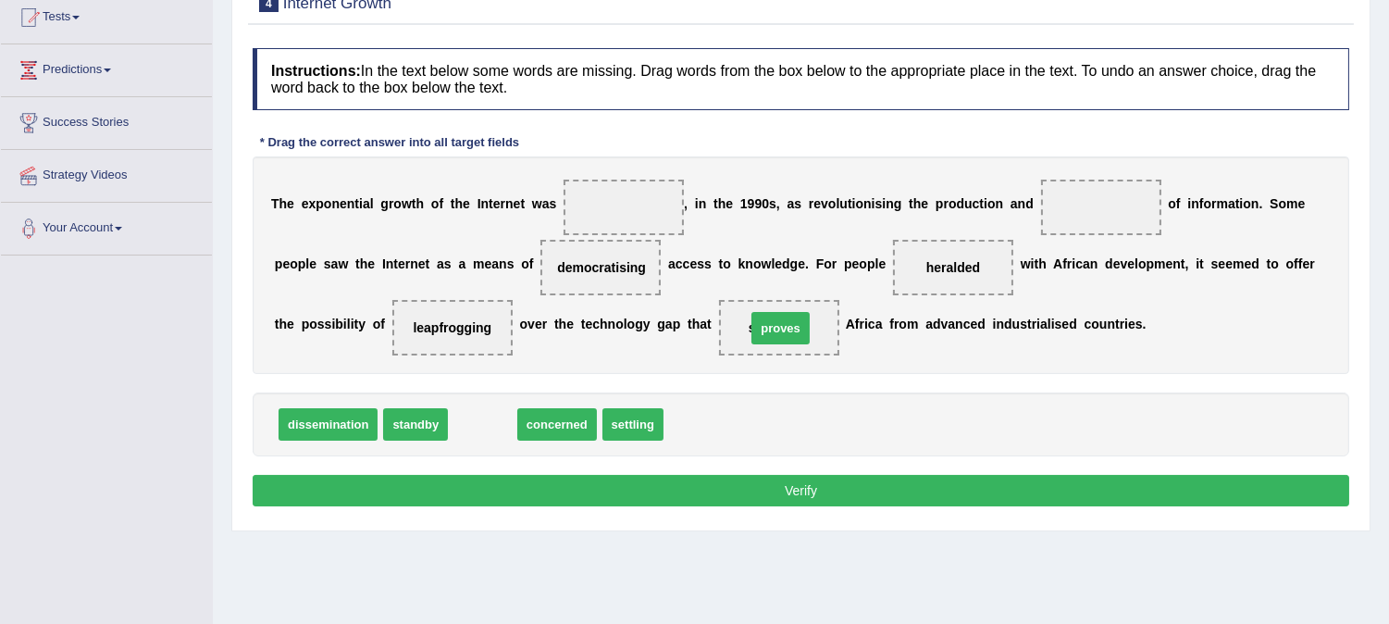
drag, startPoint x: 484, startPoint y: 426, endPoint x: 782, endPoint y: 329, distance: 313.1
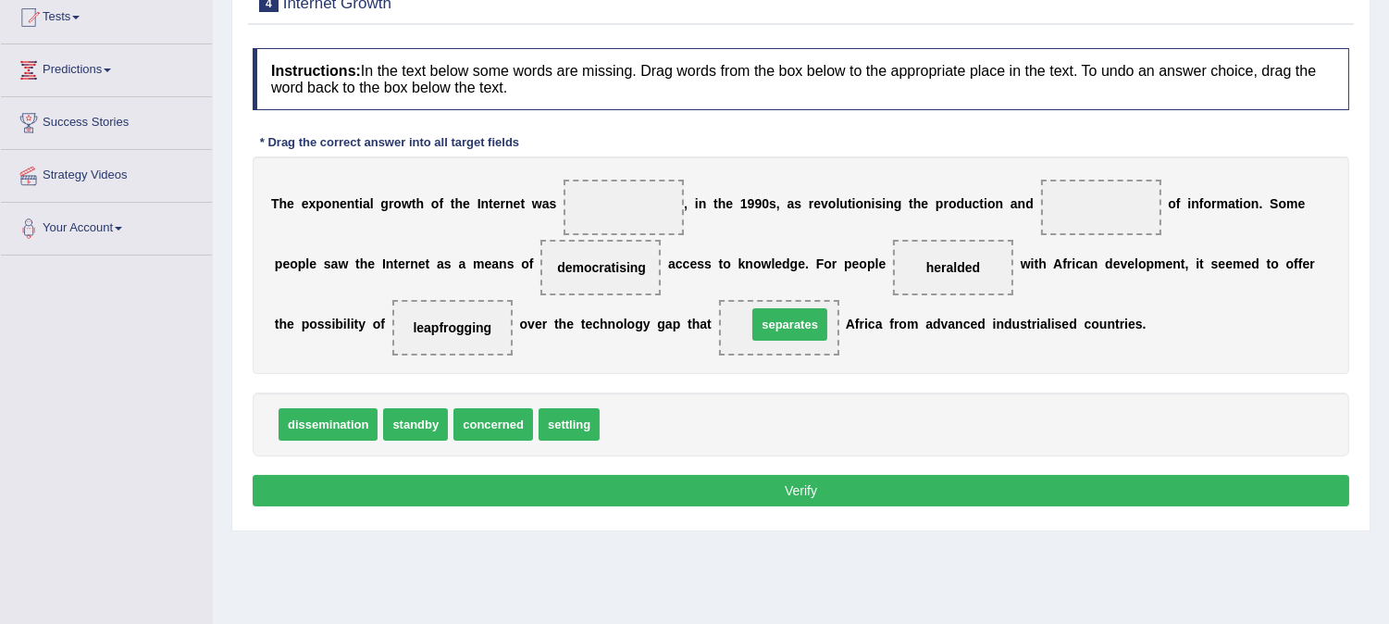
drag, startPoint x: 658, startPoint y: 426, endPoint x: 805, endPoint y: 327, distance: 177.8
drag, startPoint x: 640, startPoint y: 423, endPoint x: 1115, endPoint y: 208, distance: 520.9
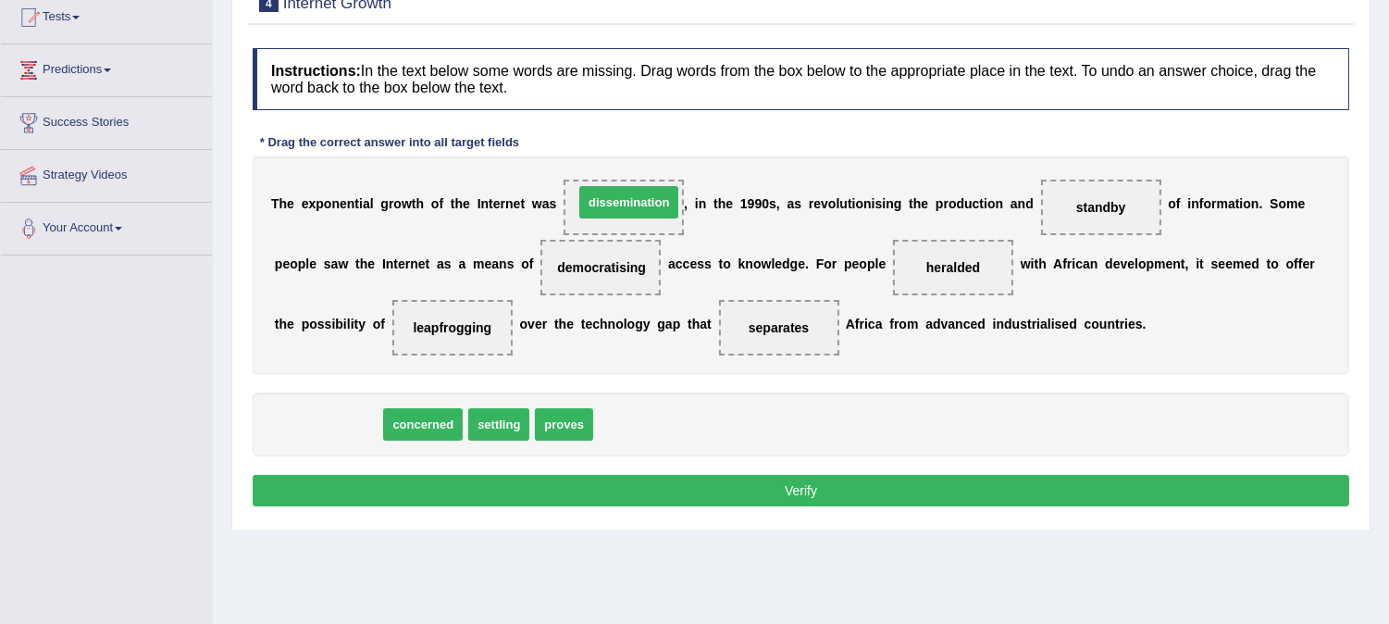
drag, startPoint x: 352, startPoint y: 426, endPoint x: 652, endPoint y: 204, distance: 373.8
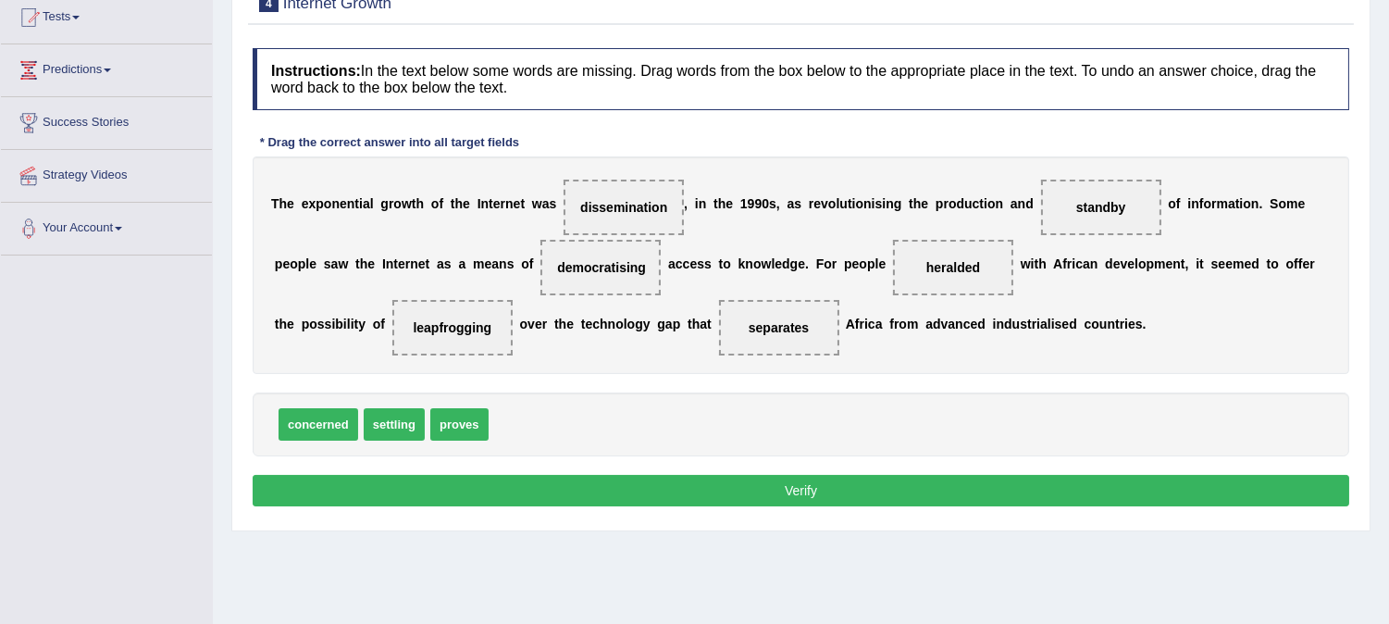
drag, startPoint x: 644, startPoint y: 197, endPoint x: 1016, endPoint y: 208, distance: 372.1
click at [1016, 208] on div "T h e e x p o n e n t i a l g r o w t h o f t h e I n t e r n e t w a s dissemi…" at bounding box center [801, 264] width 1096 height 217
drag, startPoint x: 597, startPoint y: 202, endPoint x: 1069, endPoint y: 204, distance: 472.8
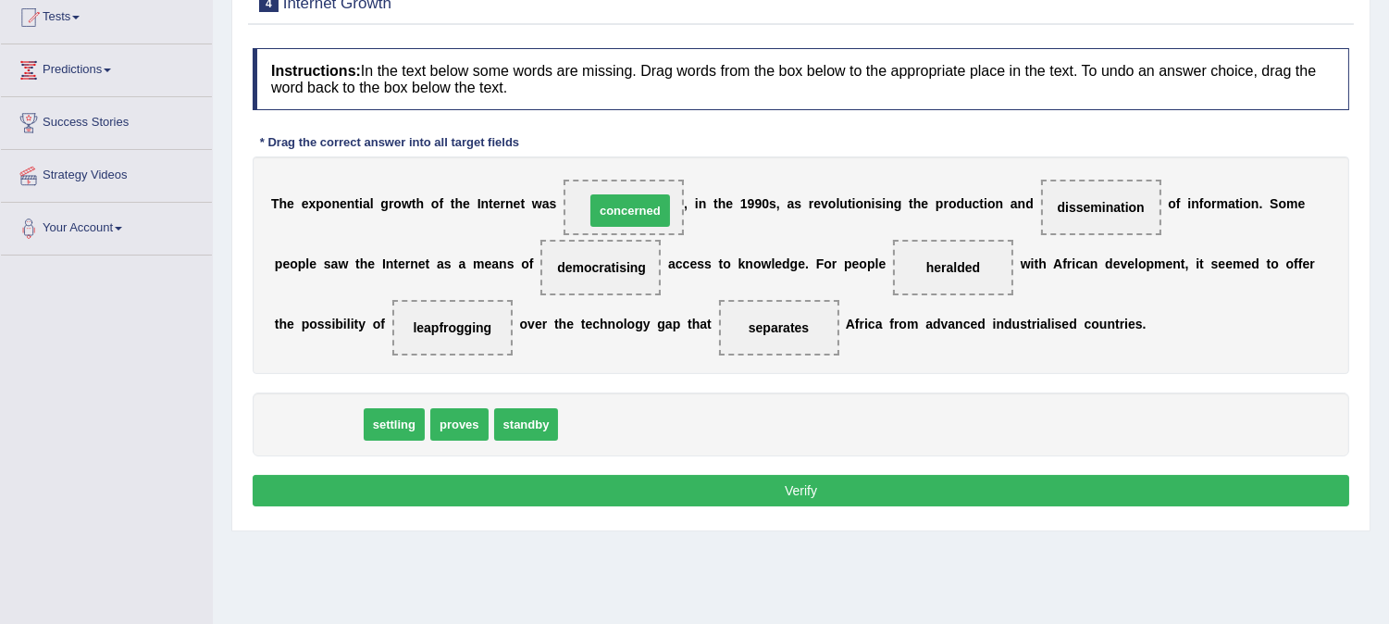
drag, startPoint x: 328, startPoint y: 422, endPoint x: 640, endPoint y: 208, distance: 378.0
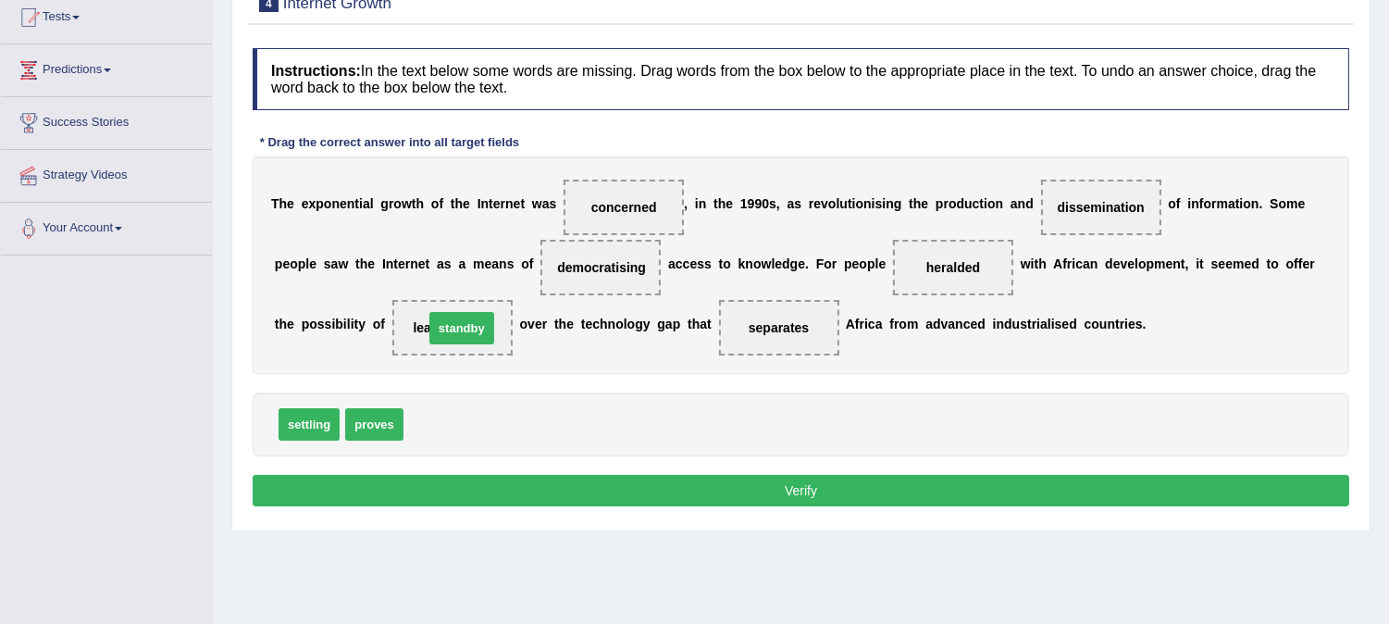
drag, startPoint x: 446, startPoint y: 428, endPoint x: 466, endPoint y: 331, distance: 99.3
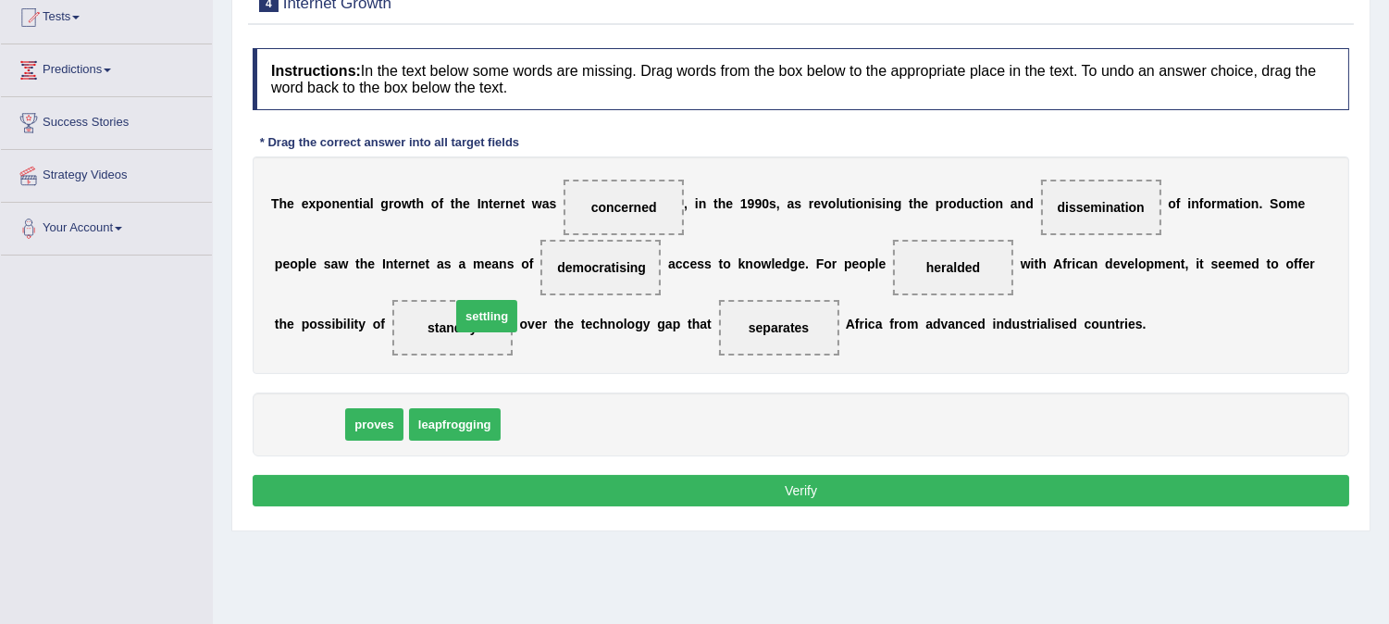
drag, startPoint x: 309, startPoint y: 426, endPoint x: 487, endPoint y: 317, distance: 208.0
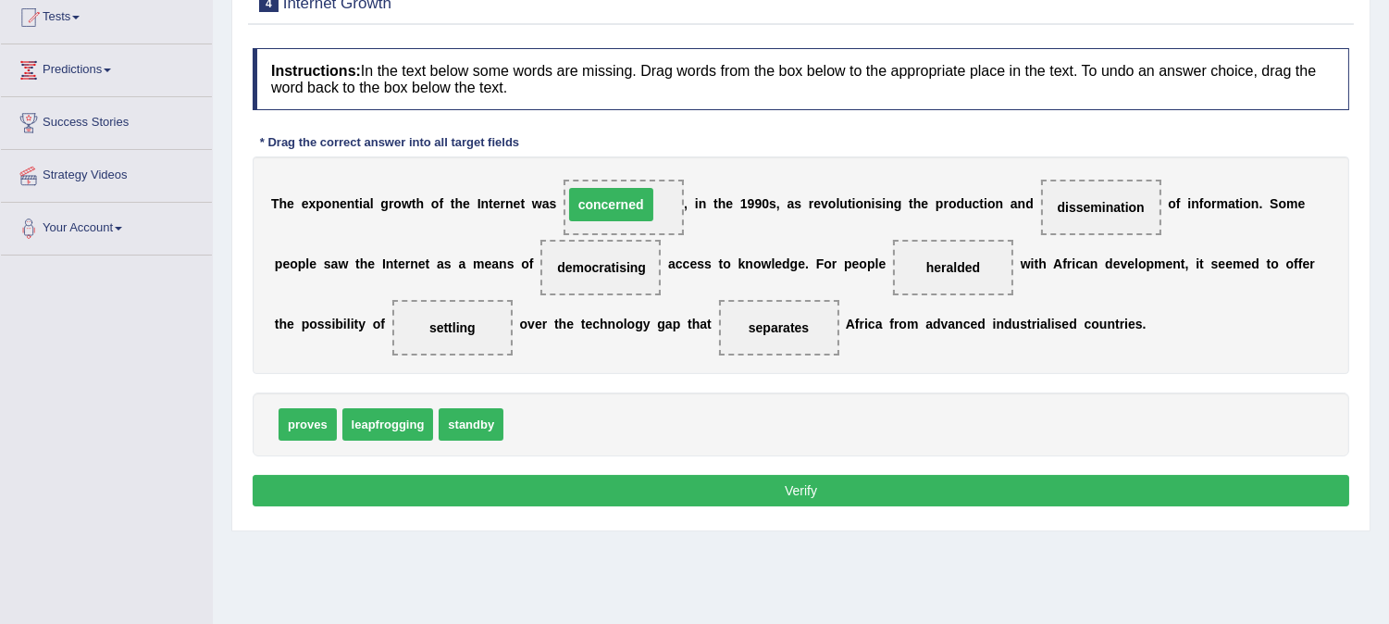
drag, startPoint x: 645, startPoint y: 200, endPoint x: 632, endPoint y: 197, distance: 13.2
drag, startPoint x: 587, startPoint y: 266, endPoint x: 578, endPoint y: 269, distance: 10.0
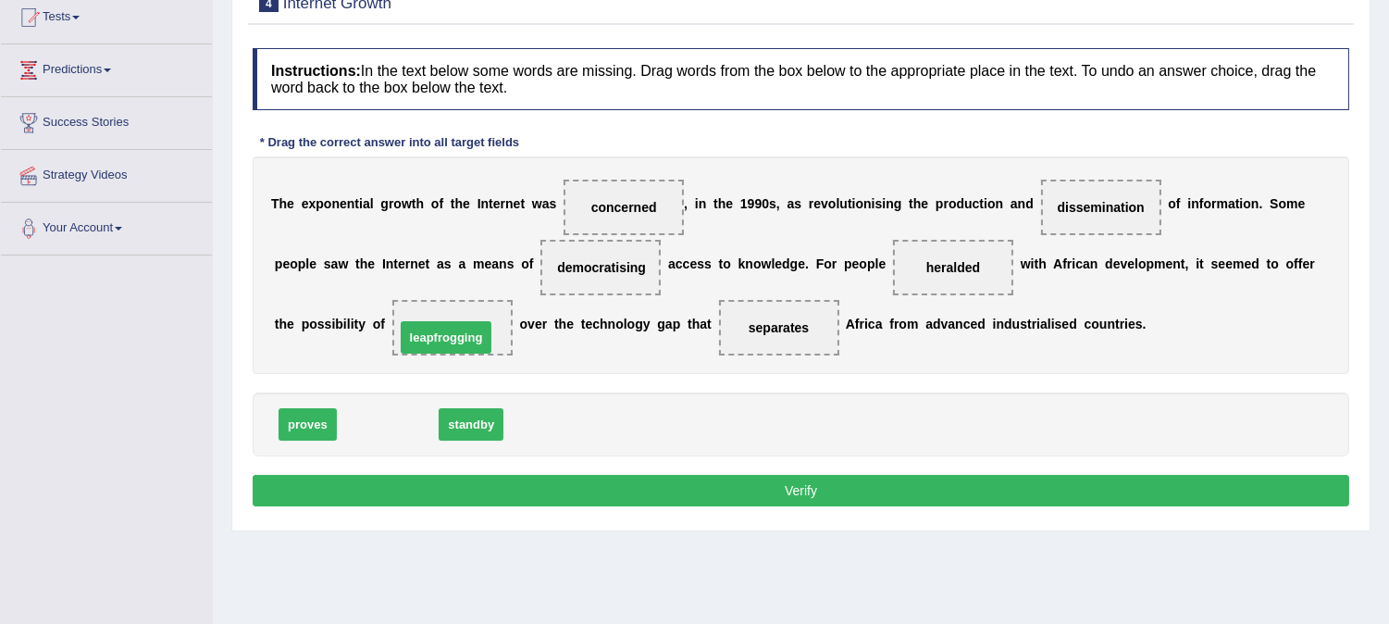
drag, startPoint x: 381, startPoint y: 423, endPoint x: 449, endPoint y: 321, distance: 122.1
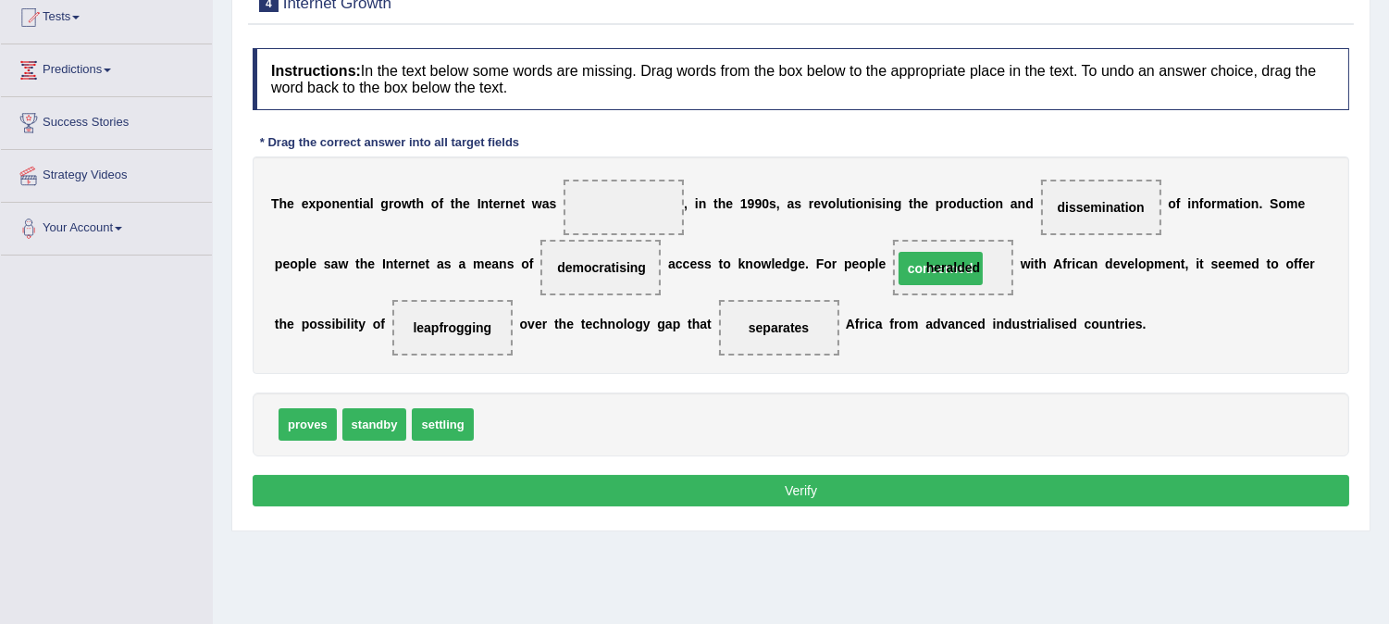
drag, startPoint x: 607, startPoint y: 205, endPoint x: 921, endPoint y: 263, distance: 318.8
drag, startPoint x: 515, startPoint y: 428, endPoint x: 618, endPoint y: 197, distance: 253.1
click at [612, 389] on div "Instructions: In the text below some words are missing. Drag words from the box…" at bounding box center [801, 280] width 1106 height 482
click at [706, 479] on button "Verify" at bounding box center [801, 490] width 1096 height 31
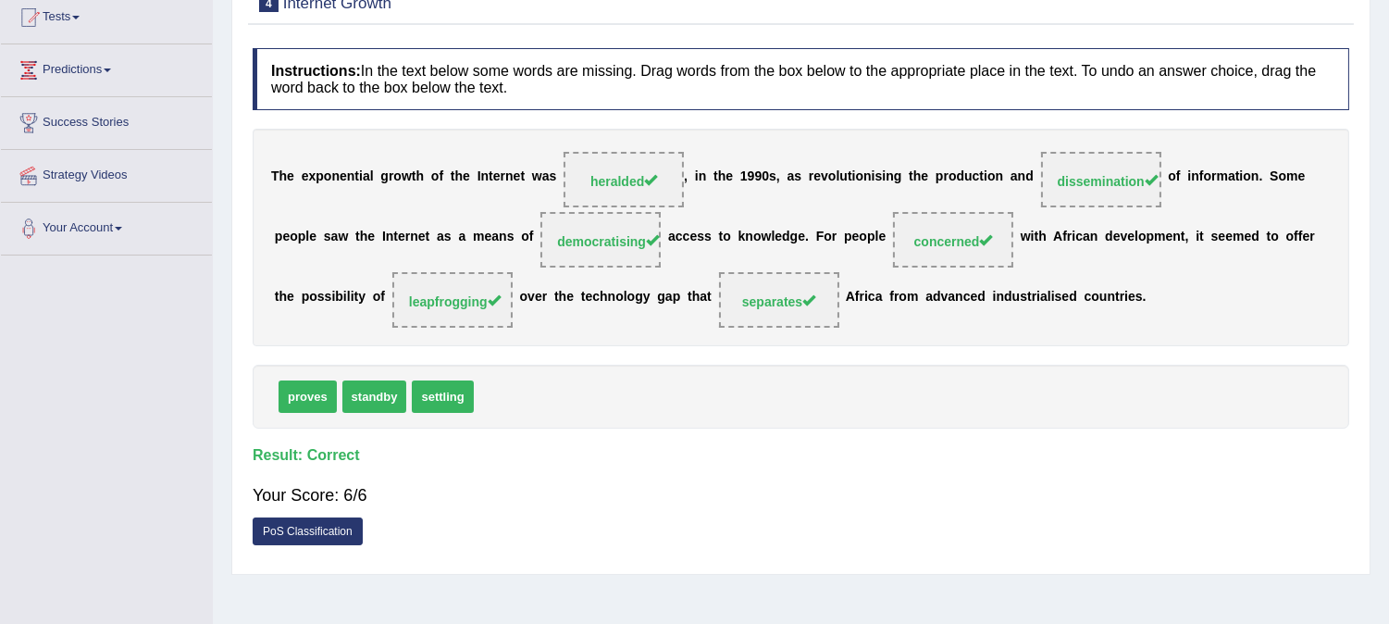
scroll to position [103, 0]
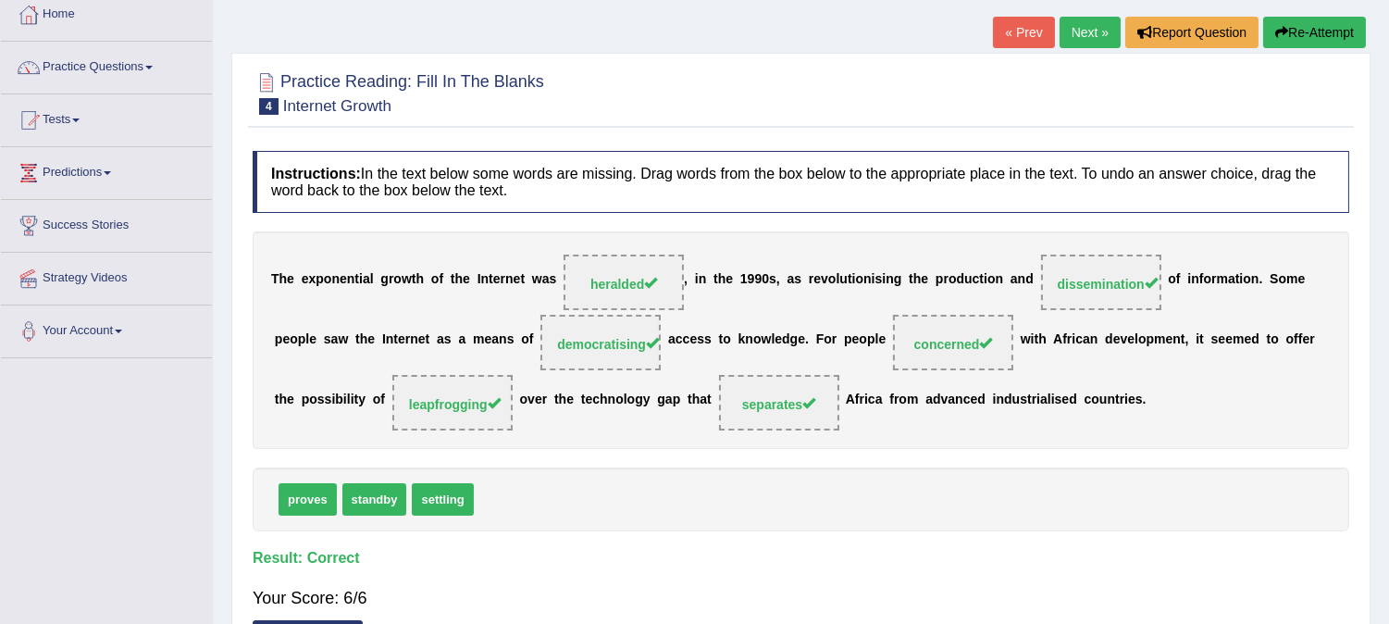
click at [1068, 19] on link "Next »" at bounding box center [1089, 32] width 61 height 31
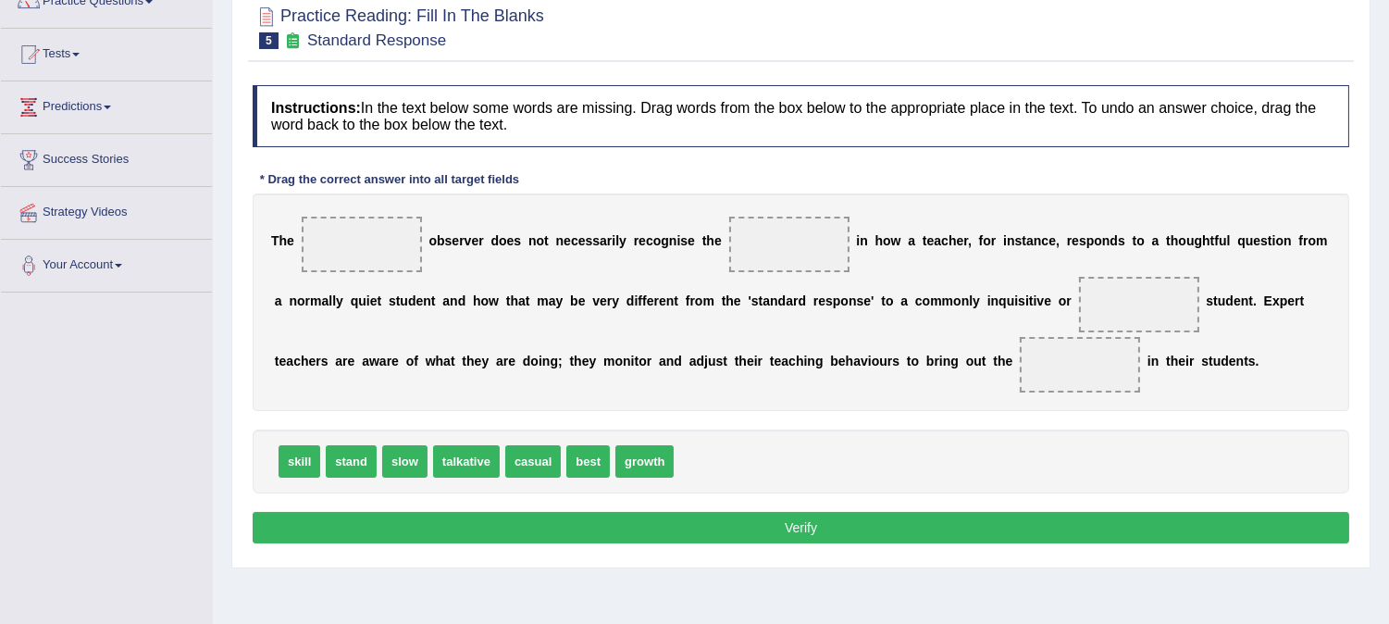
scroll to position [205, 0]
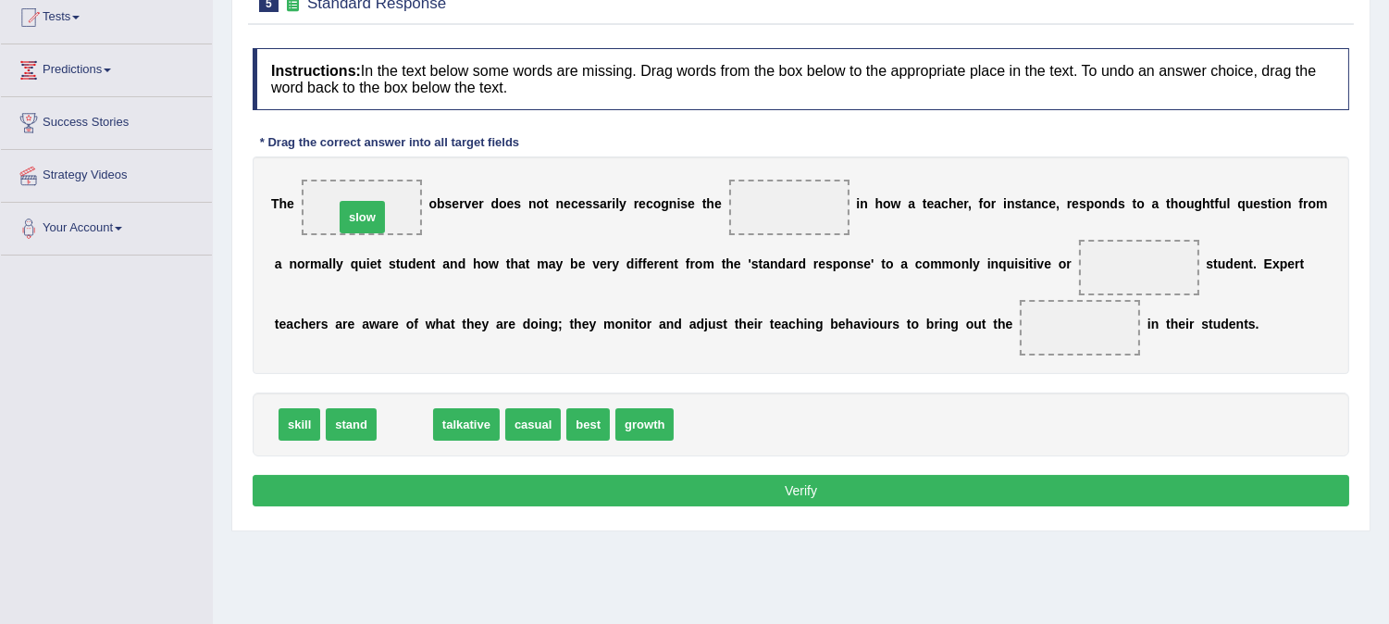
drag, startPoint x: 408, startPoint y: 419, endPoint x: 365, endPoint y: 211, distance: 212.5
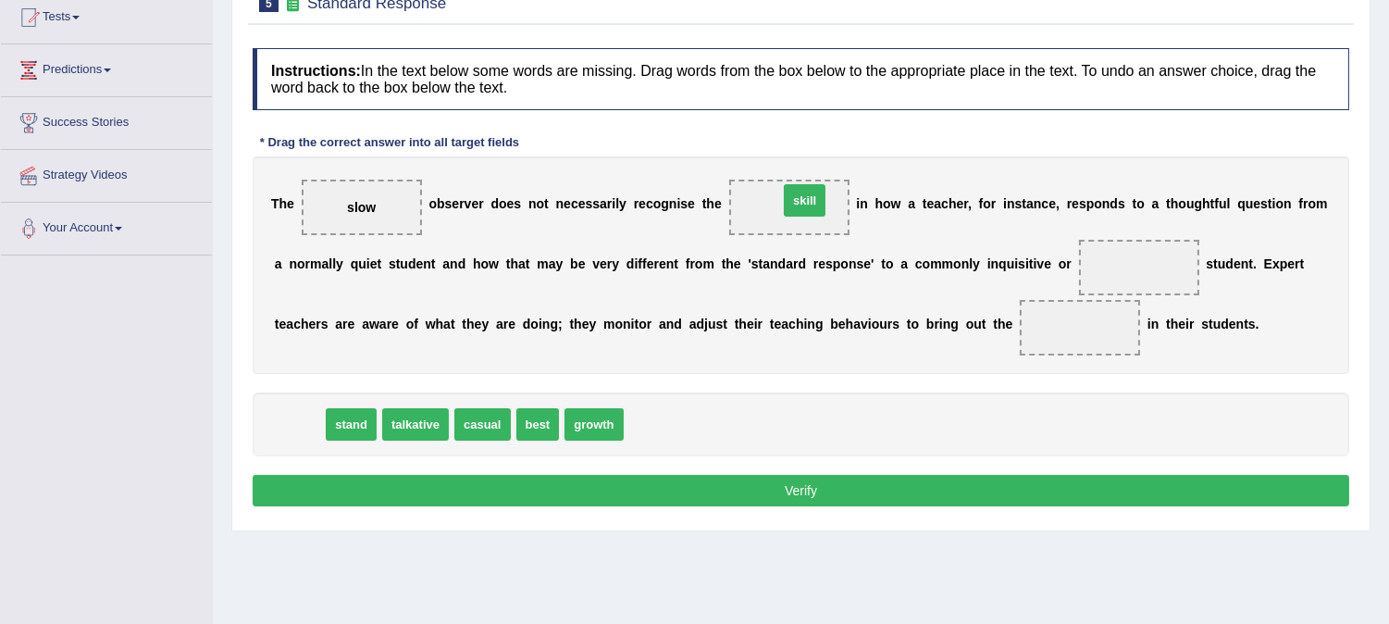
drag, startPoint x: 305, startPoint y: 427, endPoint x: 810, endPoint y: 204, distance: 552.5
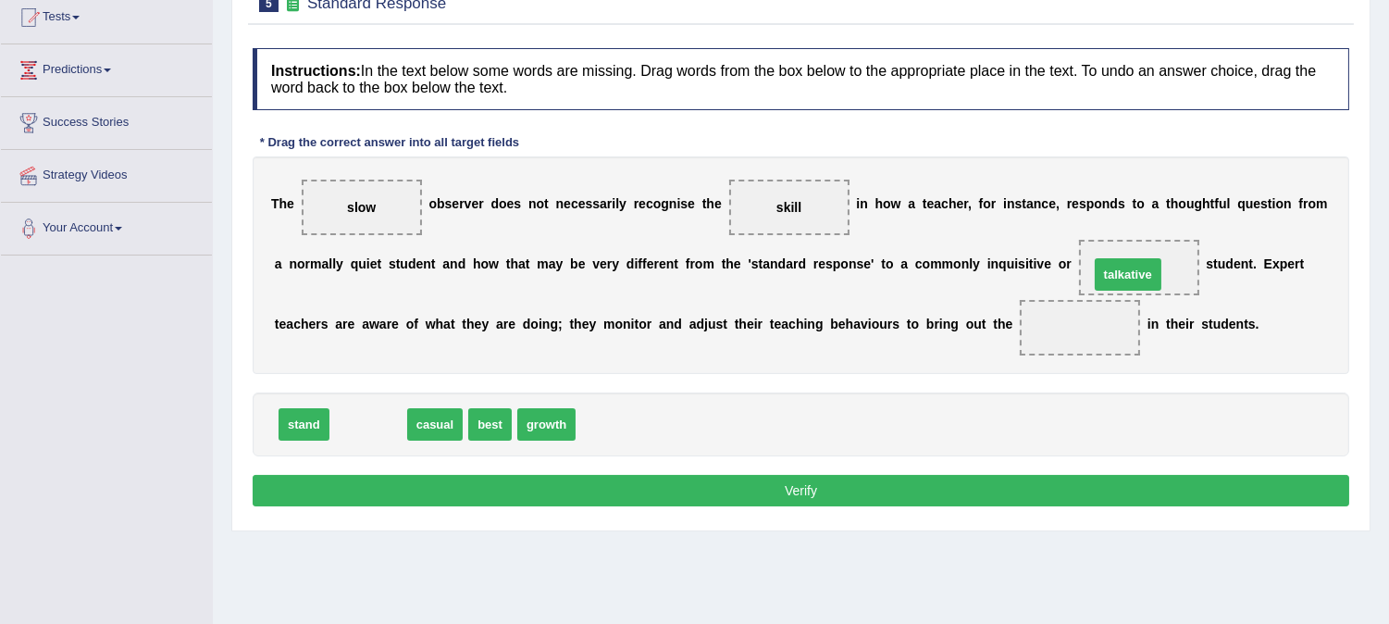
drag, startPoint x: 365, startPoint y: 429, endPoint x: 1143, endPoint y: 269, distance: 793.4
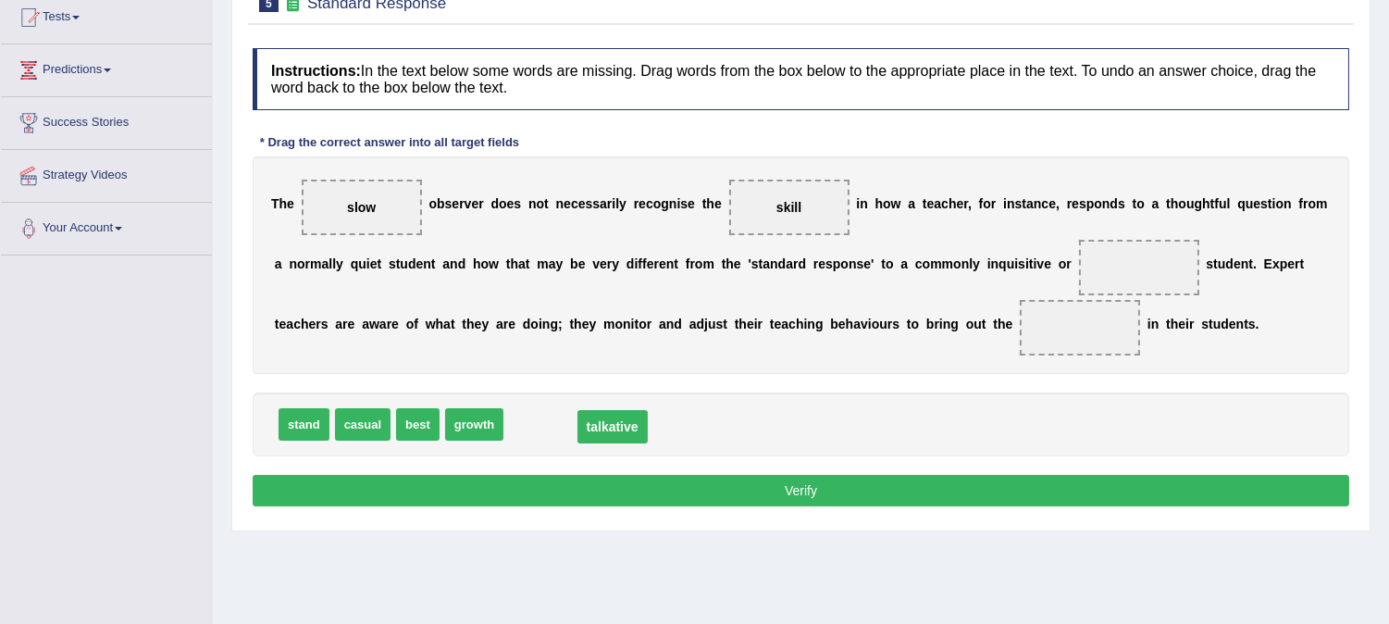
drag, startPoint x: 1151, startPoint y: 265, endPoint x: 624, endPoint y: 423, distance: 549.7
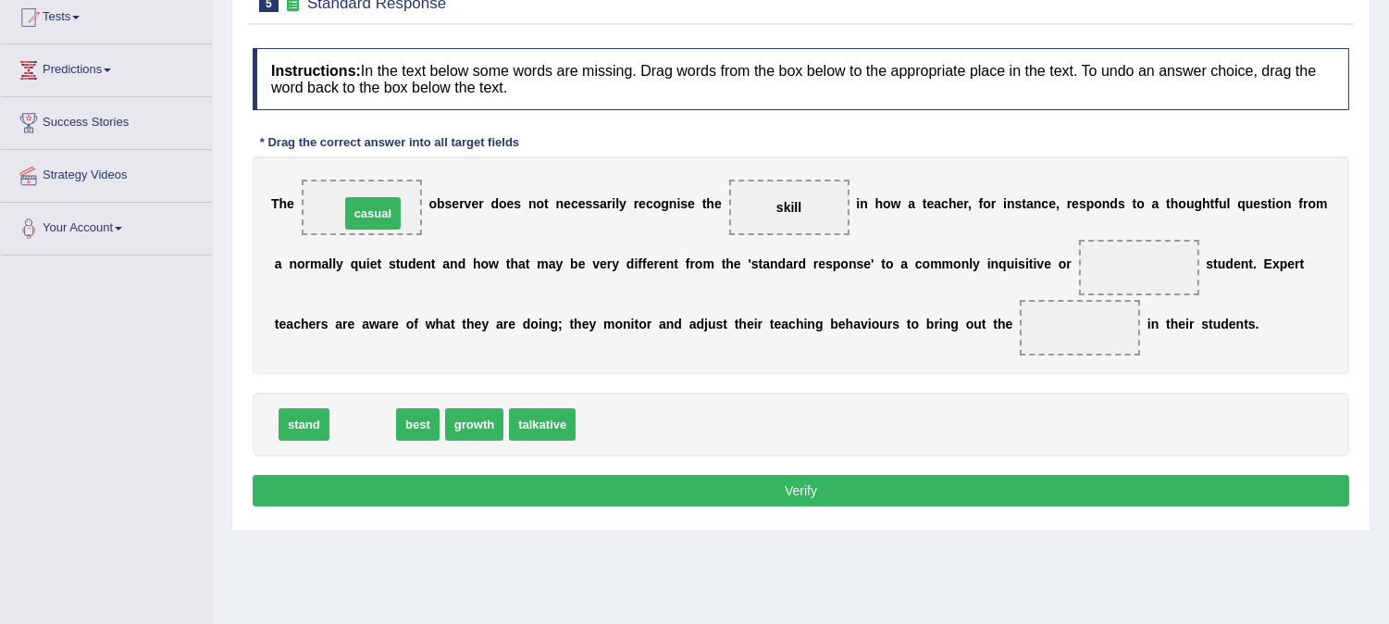
drag, startPoint x: 364, startPoint y: 427, endPoint x: 374, endPoint y: 216, distance: 211.2
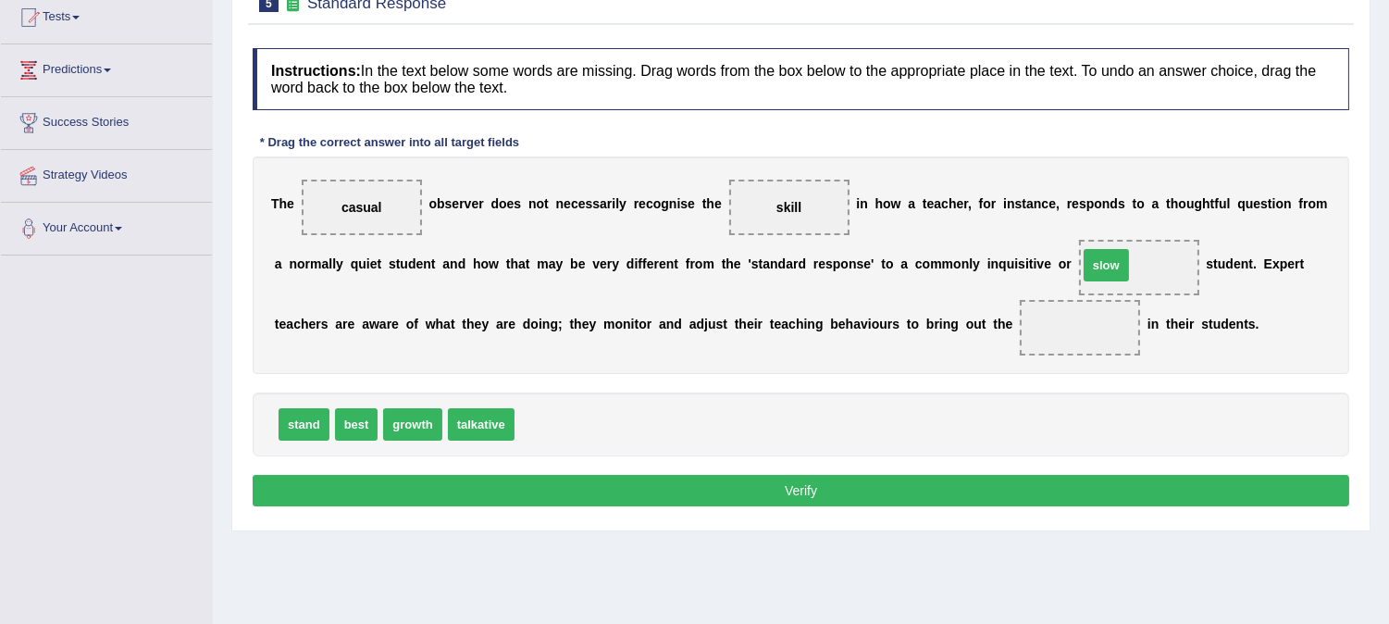
drag, startPoint x: 539, startPoint y: 426, endPoint x: 1103, endPoint y: 266, distance: 585.7
drag, startPoint x: 364, startPoint y: 419, endPoint x: 1073, endPoint y: 318, distance: 716.7
click at [1057, 405] on div "stand growth talkative" at bounding box center [801, 424] width 1096 height 64
click at [969, 488] on button "Verify" at bounding box center [801, 490] width 1096 height 31
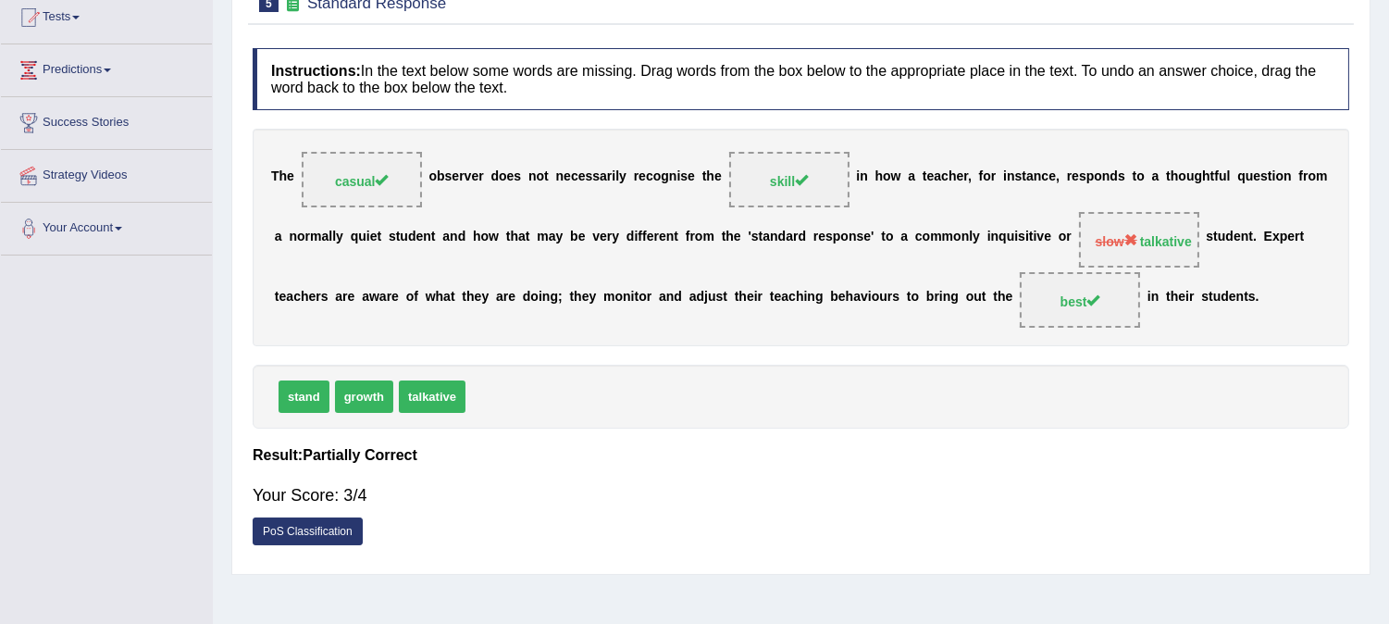
click at [1132, 236] on span "slow" at bounding box center [1116, 241] width 42 height 15
drag, startPoint x: 432, startPoint y: 393, endPoint x: 1111, endPoint y: 232, distance: 697.9
click at [1111, 232] on div "Instructions: In the text below some words are missing. Drag words from the box…" at bounding box center [801, 301] width 1106 height 525
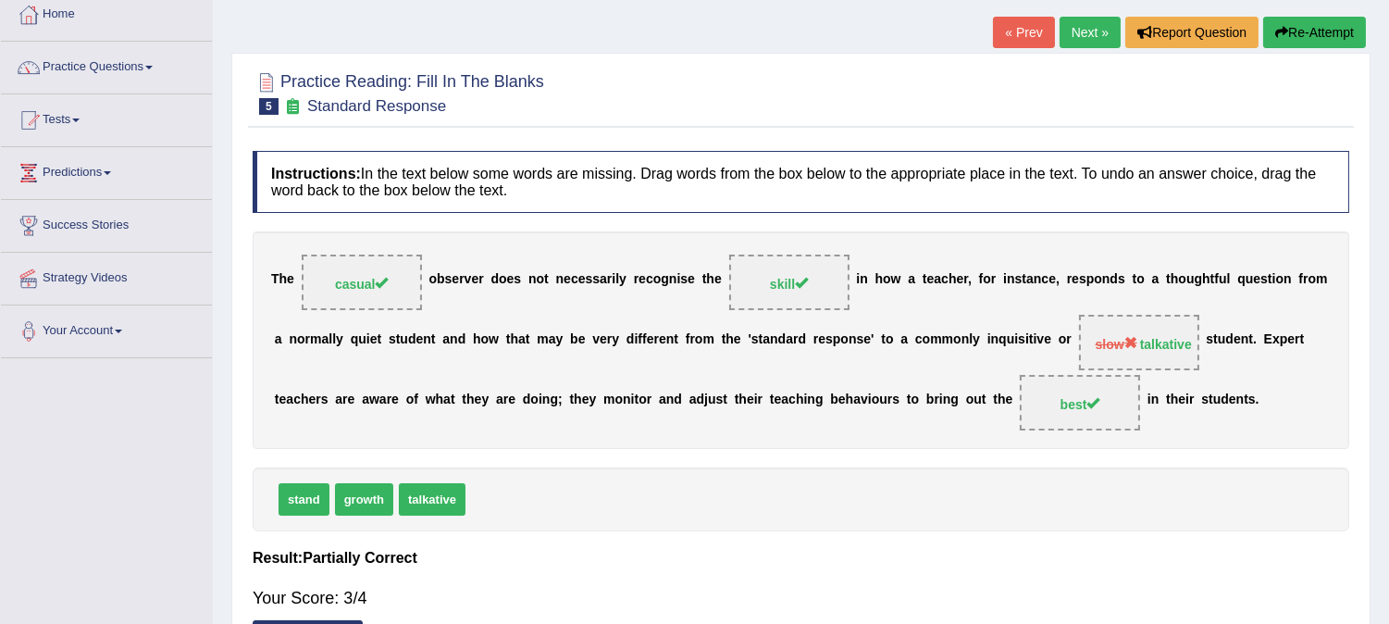
click at [1299, 26] on button "Re-Attempt" at bounding box center [1314, 32] width 103 height 31
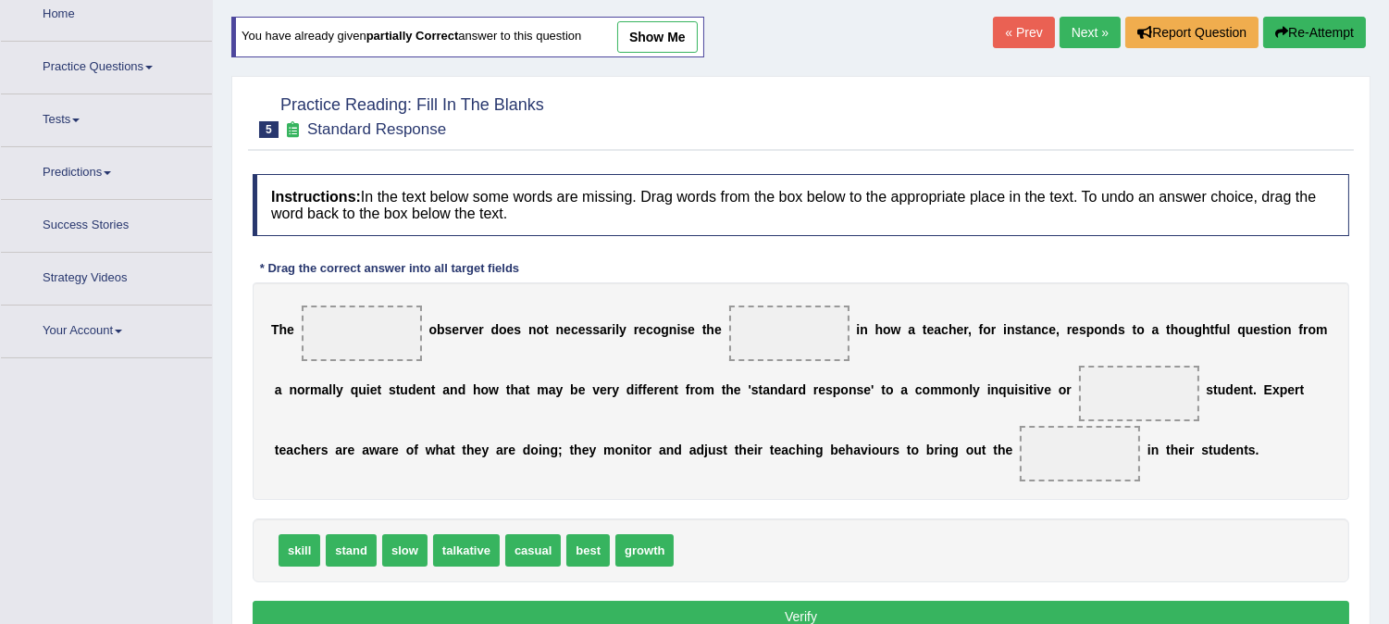
scroll to position [103, 0]
drag, startPoint x: 531, startPoint y: 548, endPoint x: 438, endPoint y: 377, distance: 194.2
click at [505, 510] on span "casual" at bounding box center [533, 526] width 56 height 32
drag, startPoint x: 544, startPoint y: 540, endPoint x: 384, endPoint y: 328, distance: 266.3
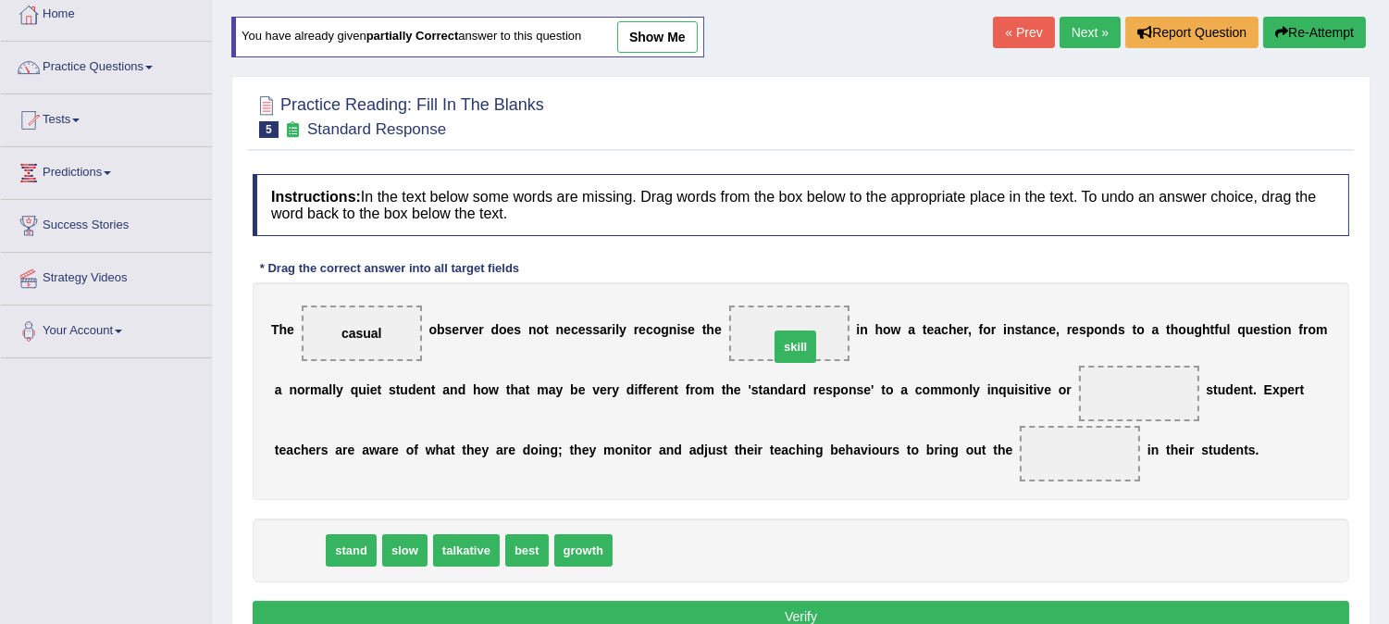
drag, startPoint x: 298, startPoint y: 550, endPoint x: 806, endPoint y: 322, distance: 556.9
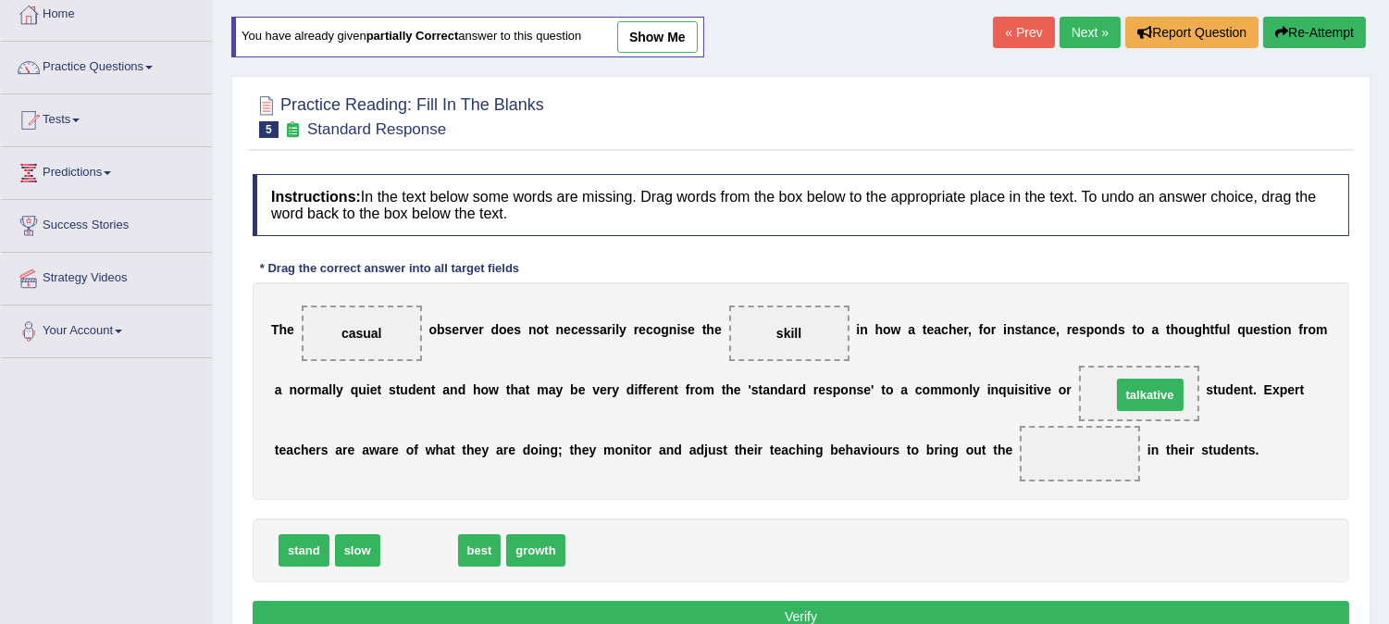
drag, startPoint x: 427, startPoint y: 548, endPoint x: 1158, endPoint y: 391, distance: 747.4
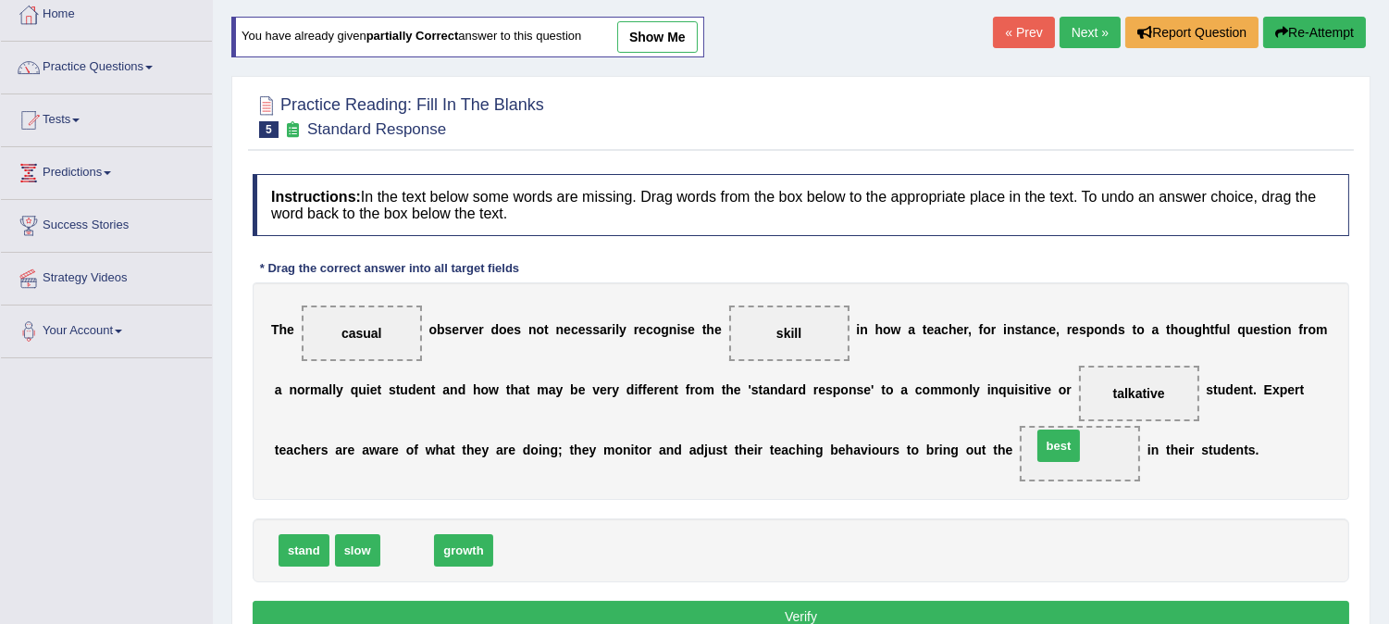
drag, startPoint x: 444, startPoint y: 495, endPoint x: 1058, endPoint y: 437, distance: 617.1
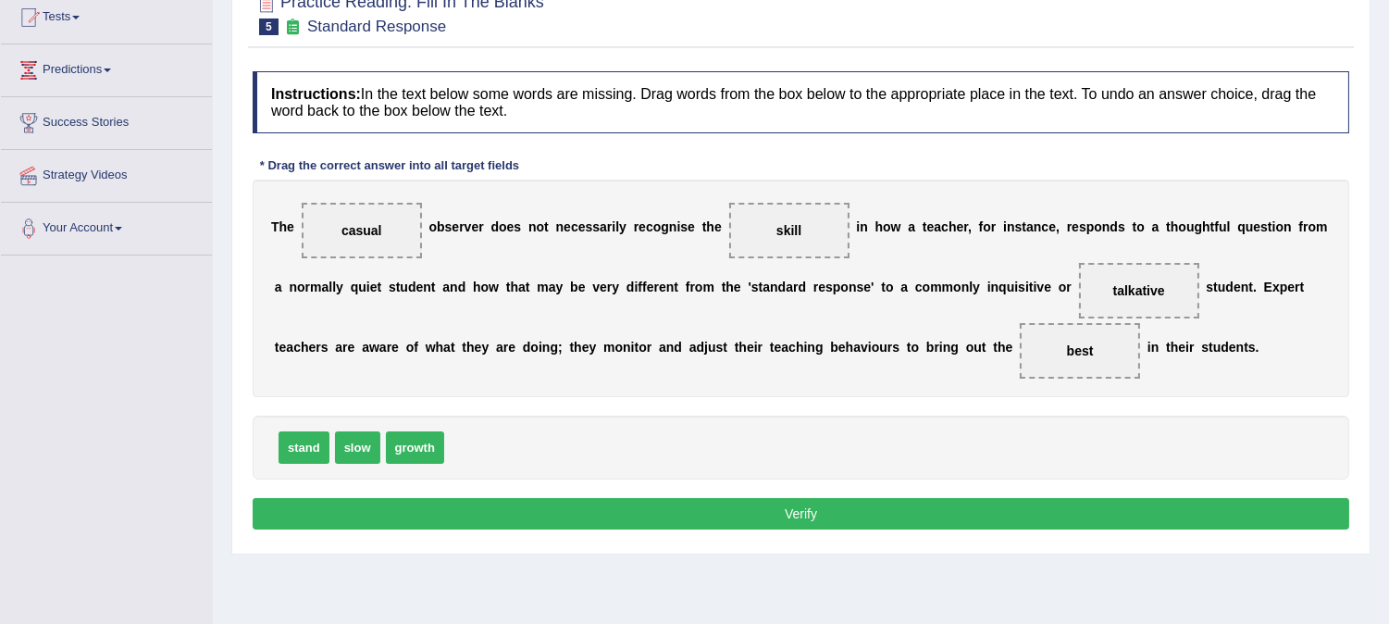
click at [889, 505] on button "Verify" at bounding box center [801, 513] width 1096 height 31
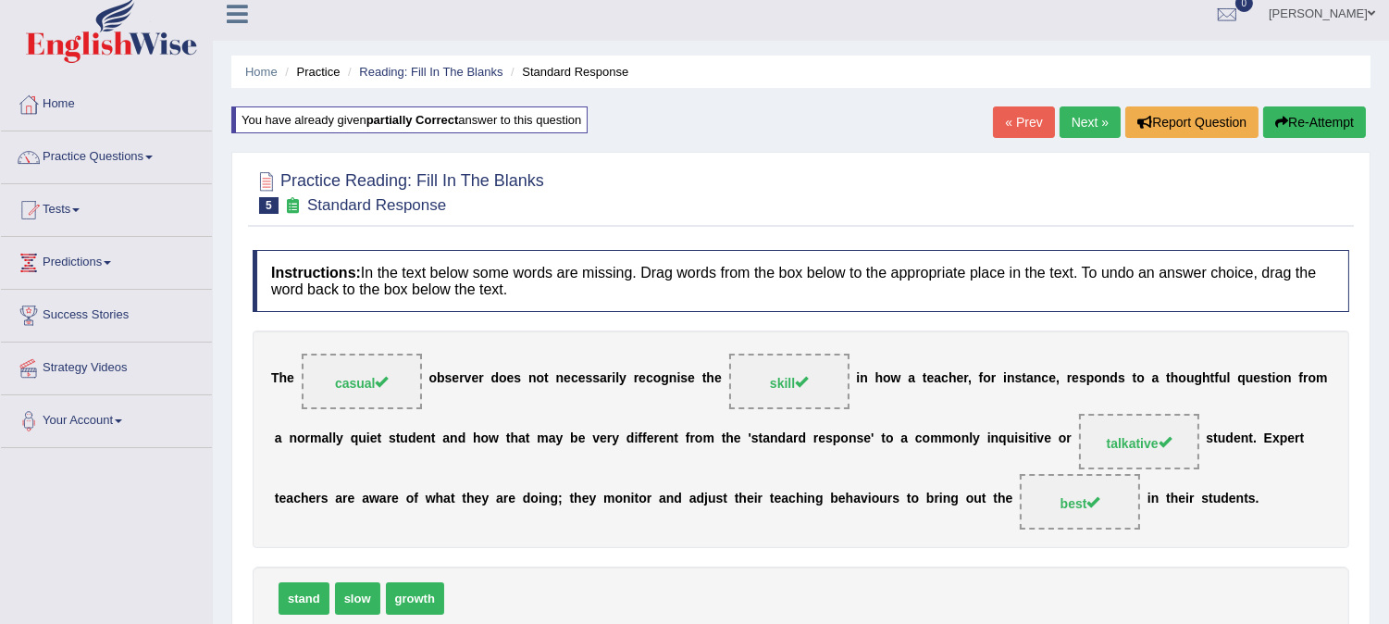
scroll to position [0, 0]
